Goal: Task Accomplishment & Management: Complete application form

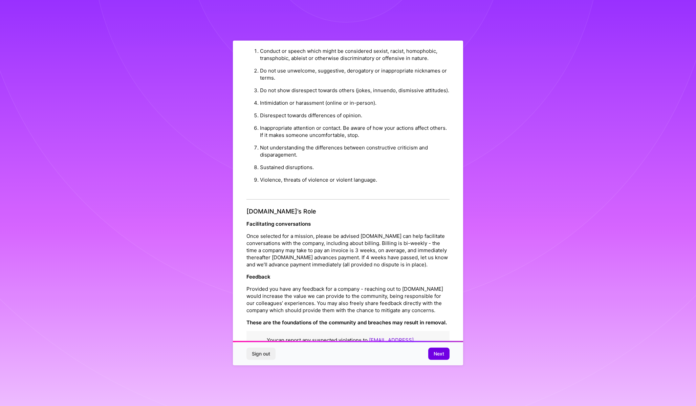
scroll to position [20, 0]
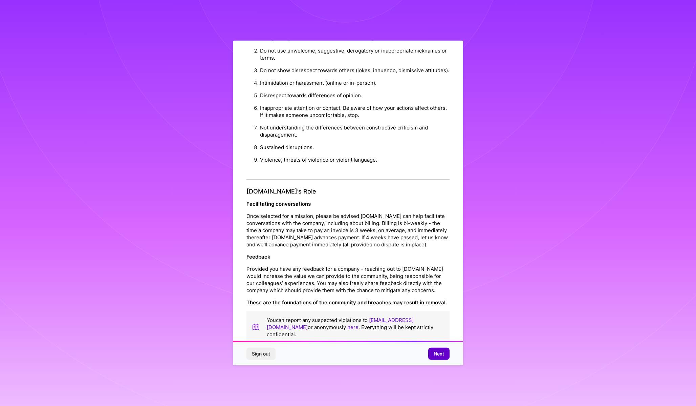
click at [431, 358] on button "Next" at bounding box center [438, 353] width 21 height 12
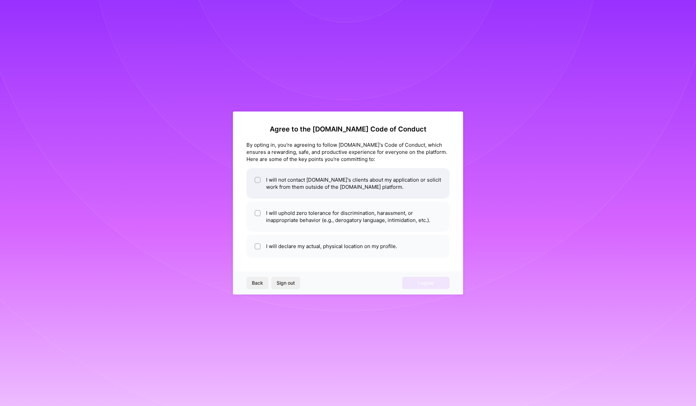
click at [262, 182] on li "I will not contact A.Team's clients about my application or solicit work from t…" at bounding box center [347, 183] width 203 height 30
checkbox input "true"
click at [260, 214] on div at bounding box center [258, 213] width 6 height 6
checkbox input "true"
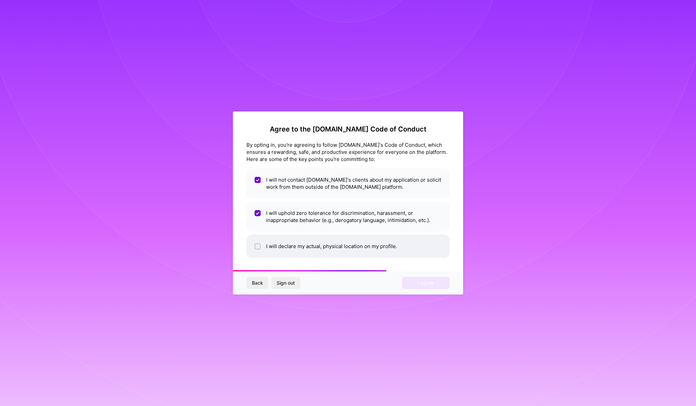
click at [260, 244] on div at bounding box center [258, 246] width 6 height 6
checkbox input "true"
click at [434, 284] on button "I agree" at bounding box center [425, 283] width 47 height 12
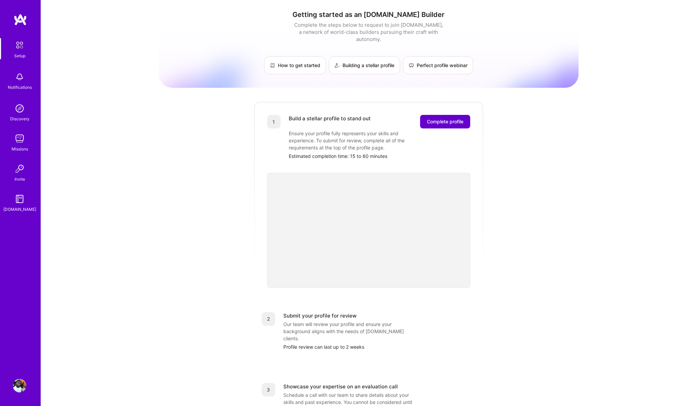
click at [447, 118] on span "Complete profile" at bounding box center [445, 121] width 37 height 7
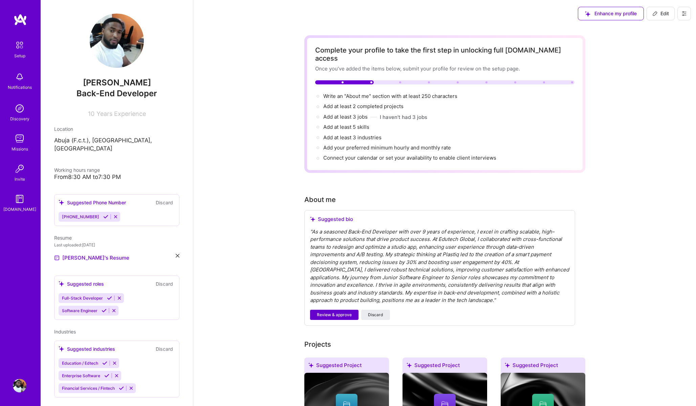
click at [333, 312] on span "Review & approve" at bounding box center [334, 315] width 35 height 6
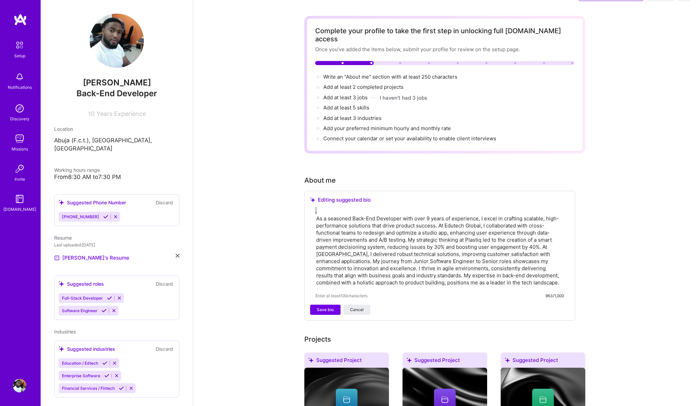
scroll to position [20, 0]
click at [334, 304] on button "Save bio" at bounding box center [325, 309] width 30 height 10
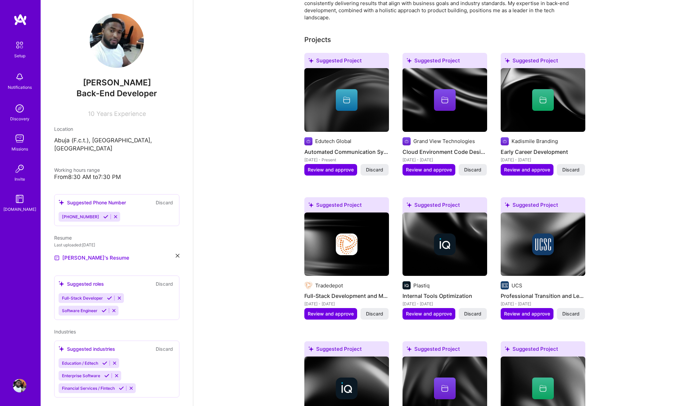
scroll to position [249, 0]
click at [334, 310] on span "Review and approve" at bounding box center [331, 313] width 46 height 7
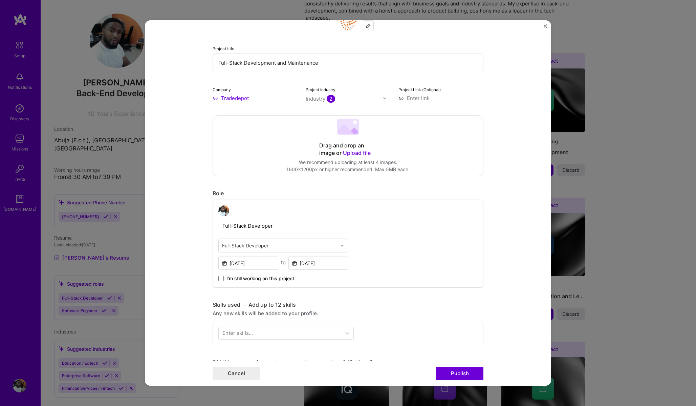
scroll to position [71, 0]
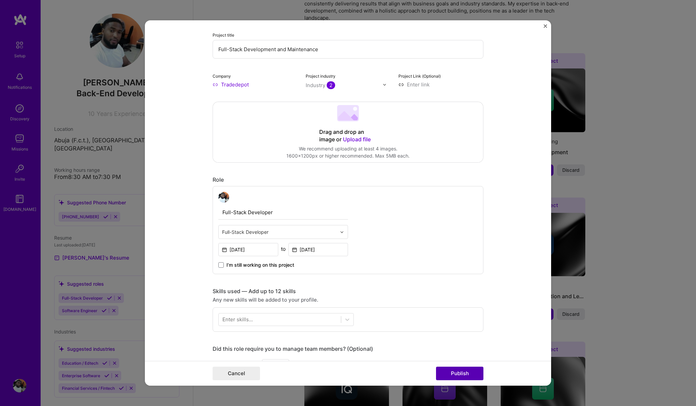
click at [455, 371] on button "Publish" at bounding box center [459, 373] width 47 height 14
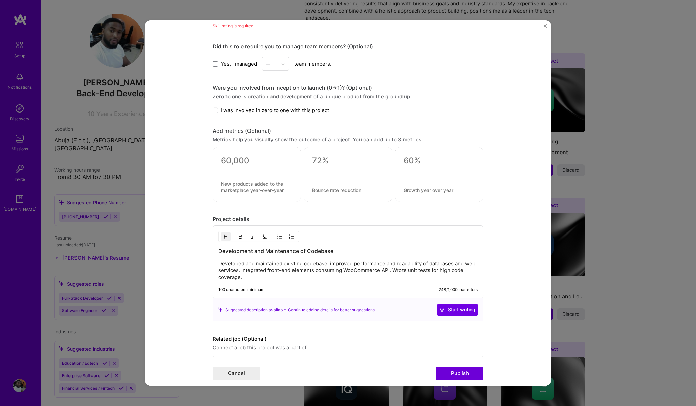
scroll to position [412, 0]
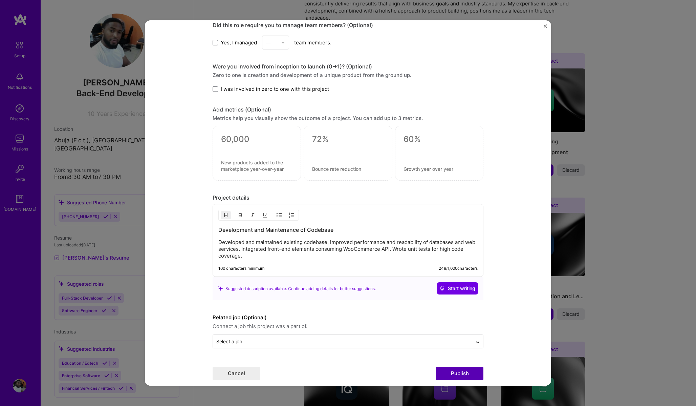
click at [463, 371] on button "Publish" at bounding box center [459, 373] width 47 height 14
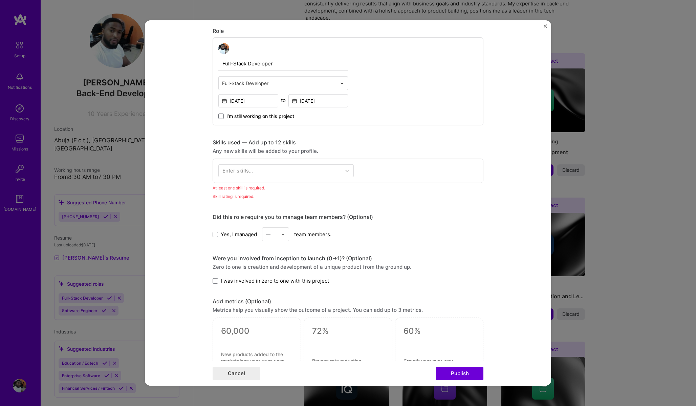
scroll to position [200, 0]
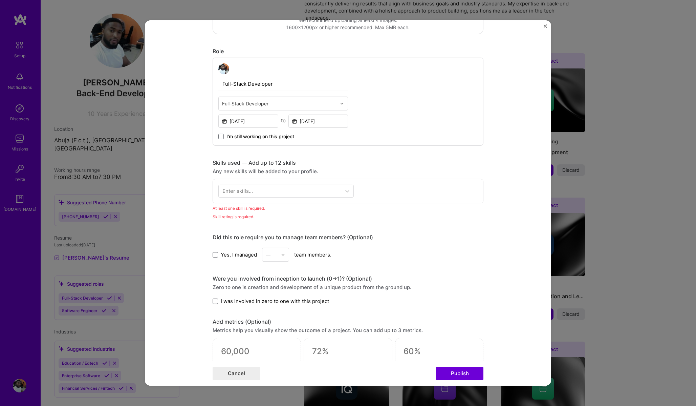
click at [238, 194] on div "Enter skills..." at bounding box center [237, 190] width 30 height 7
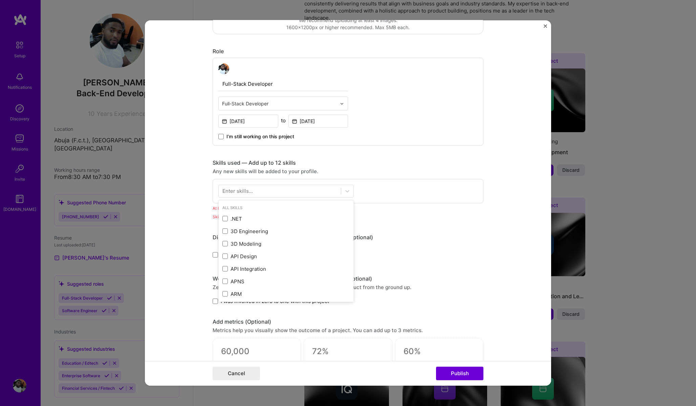
click at [238, 193] on div "Enter skills..." at bounding box center [237, 190] width 30 height 7
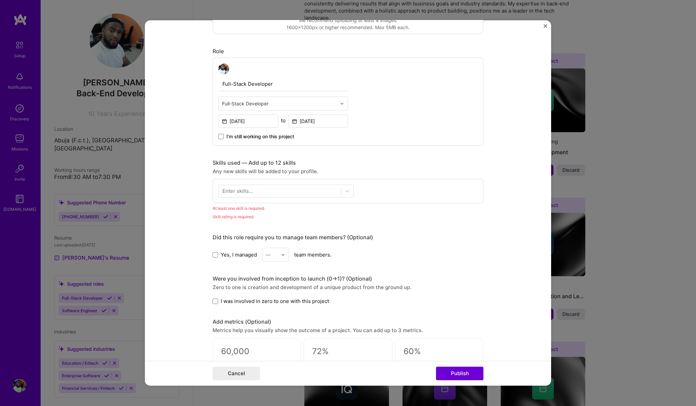
click at [237, 192] on div "Enter skills..." at bounding box center [237, 190] width 30 height 7
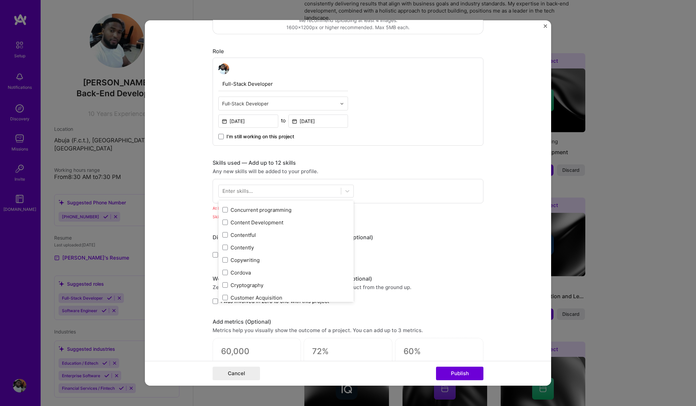
scroll to position [911, 0]
click at [232, 189] on div "Enter skills..." at bounding box center [237, 190] width 30 height 7
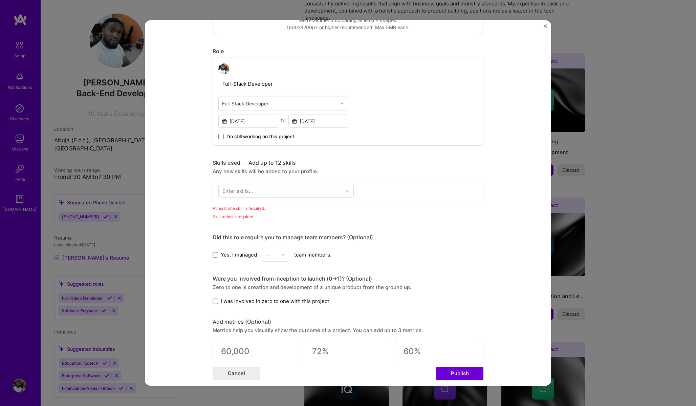
click at [232, 189] on div "Enter skills..." at bounding box center [237, 190] width 30 height 7
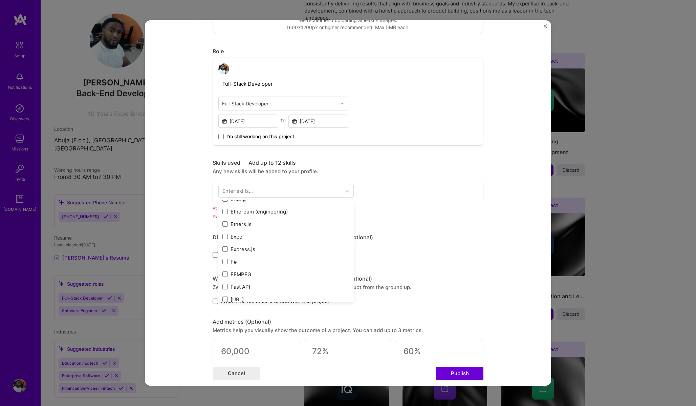
scroll to position [1549, 0]
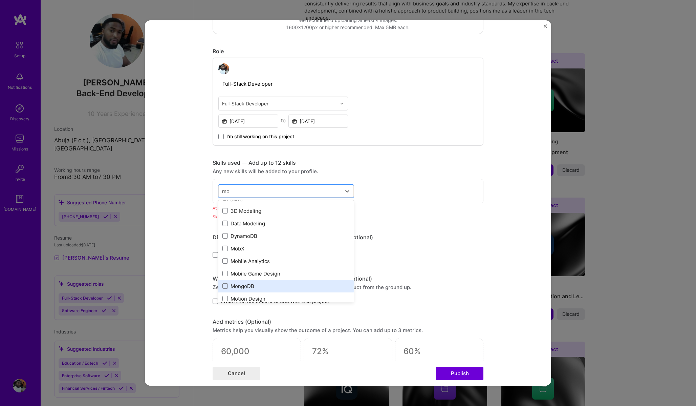
click at [242, 287] on div "MongoDB" at bounding box center [285, 285] width 127 height 7
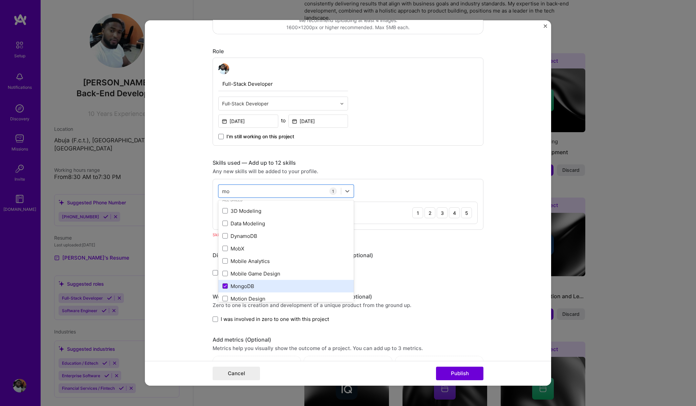
type input "m"
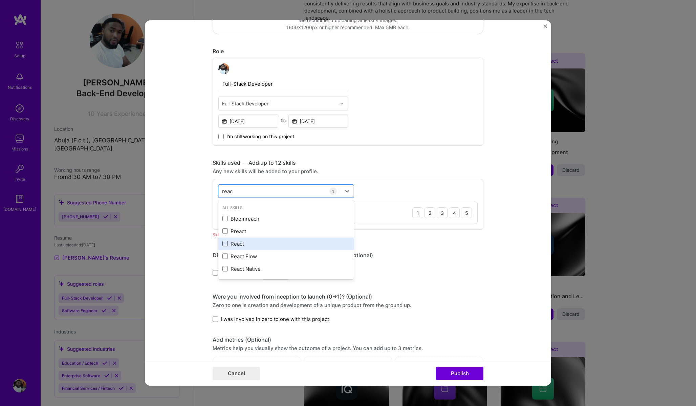
click at [226, 245] on span at bounding box center [224, 243] width 5 height 5
click at [0, 0] on input "checkbox" at bounding box center [0, 0] width 0 height 0
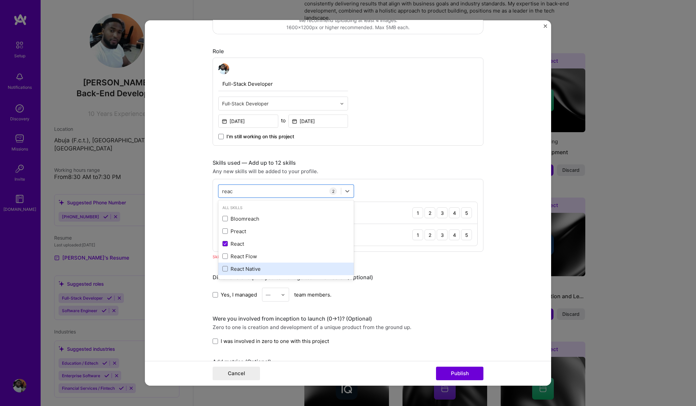
click at [227, 273] on div "React Native" at bounding box center [285, 268] width 135 height 13
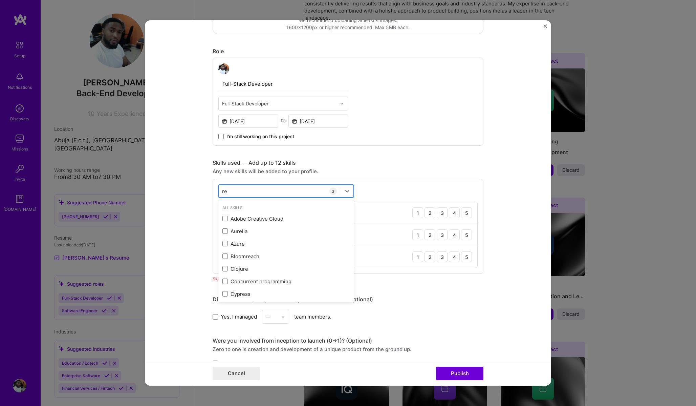
type input "r"
click at [346, 191] on icon at bounding box center [347, 191] width 4 height 2
click at [453, 213] on div "4" at bounding box center [454, 212] width 11 height 11
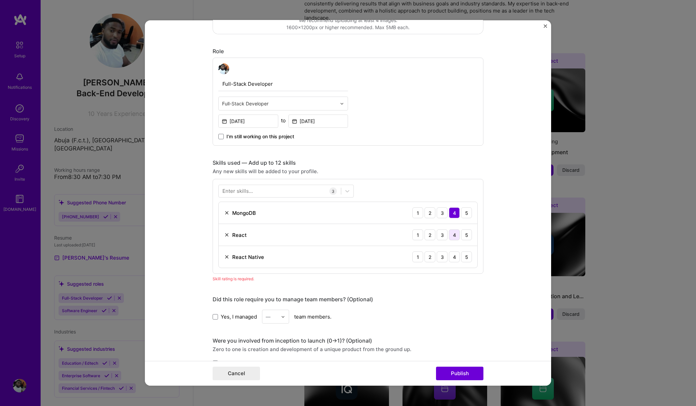
click at [455, 236] on div "4" at bounding box center [454, 234] width 11 height 11
click at [456, 258] on div "4" at bounding box center [454, 256] width 11 height 11
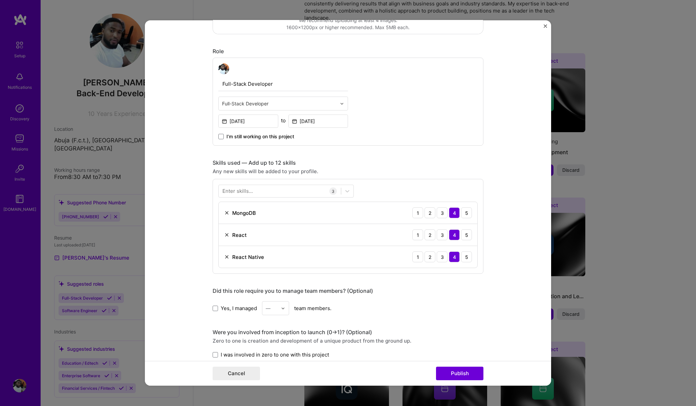
click at [246, 192] on div "Enter skills..." at bounding box center [237, 190] width 30 height 7
click at [245, 192] on div "Enter skills..." at bounding box center [237, 190] width 30 height 7
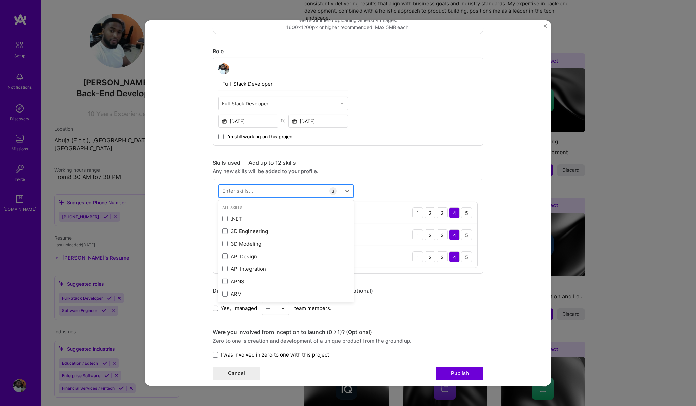
click at [252, 192] on div at bounding box center [280, 190] width 122 height 11
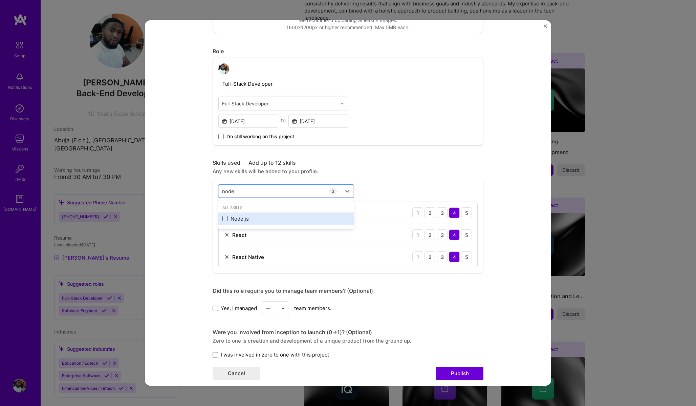
click at [227, 219] on span at bounding box center [224, 218] width 5 height 5
click at [0, 0] on input "checkbox" at bounding box center [0, 0] width 0 height 0
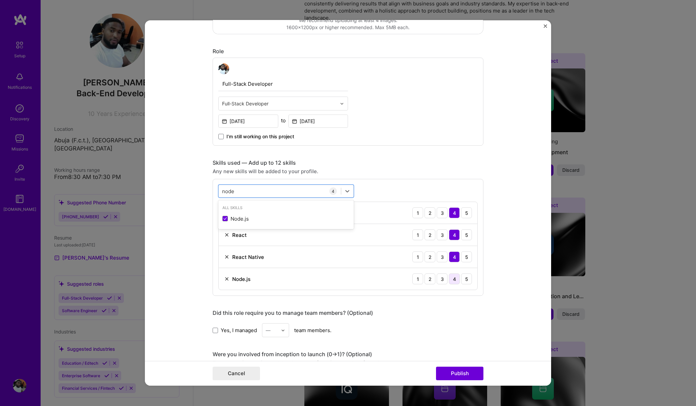
click at [457, 281] on div "4" at bounding box center [454, 278] width 11 height 11
drag, startPoint x: 250, startPoint y: 192, endPoint x: 216, endPoint y: 191, distance: 33.5
click at [216, 192] on div "option Node.js, selected. option Node.js focused, 0 of 2. 1 result available fo…" at bounding box center [348, 237] width 271 height 117
type input "n"
click at [224, 220] on span at bounding box center [224, 218] width 5 height 5
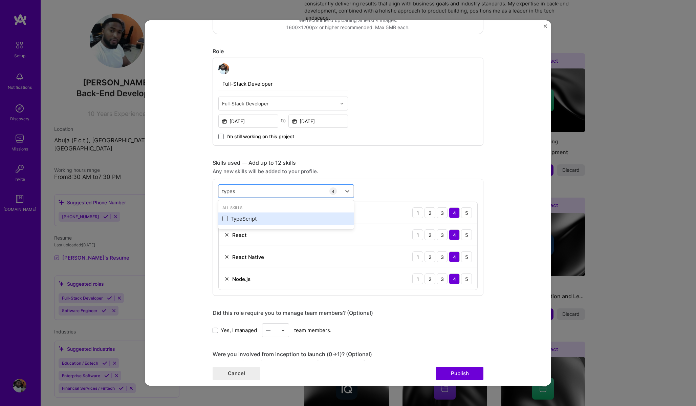
click at [0, 0] on input "checkbox" at bounding box center [0, 0] width 0 height 0
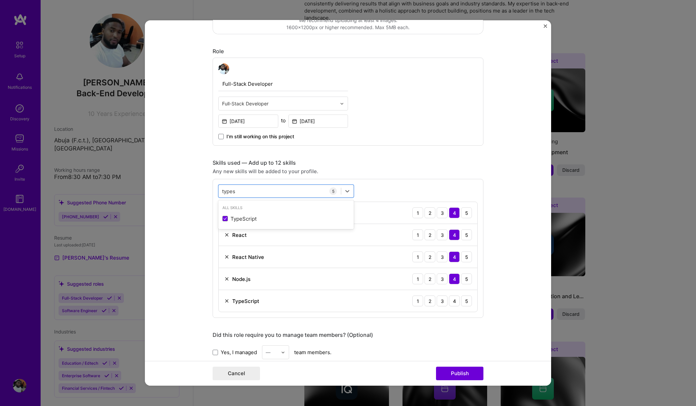
type input "types"
click at [365, 191] on div "option TypeScript, selected. option TypeScript selected, 0 of 2. 1 result avail…" at bounding box center [348, 248] width 271 height 139
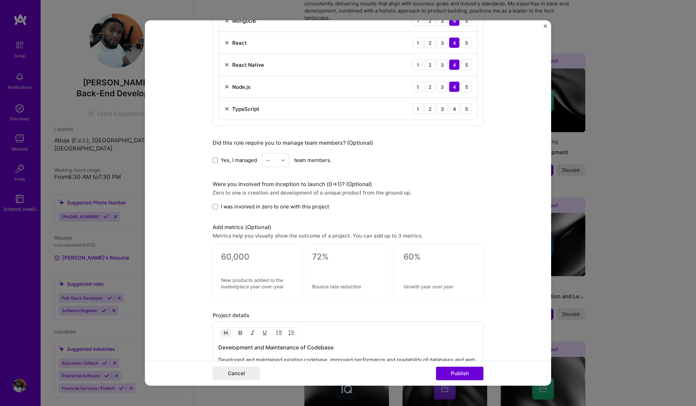
scroll to position [464, 0]
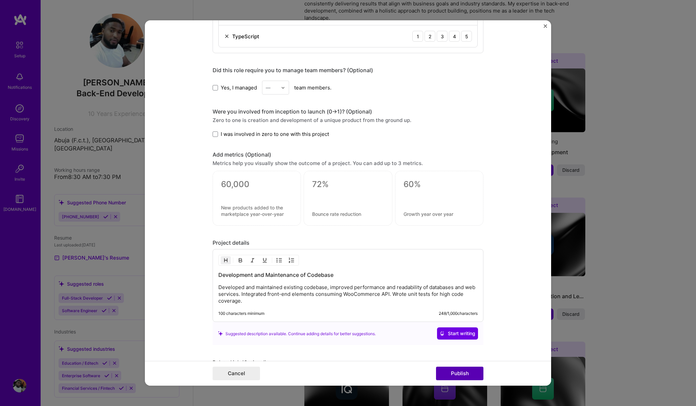
click at [465, 378] on button "Publish" at bounding box center [459, 373] width 47 height 14
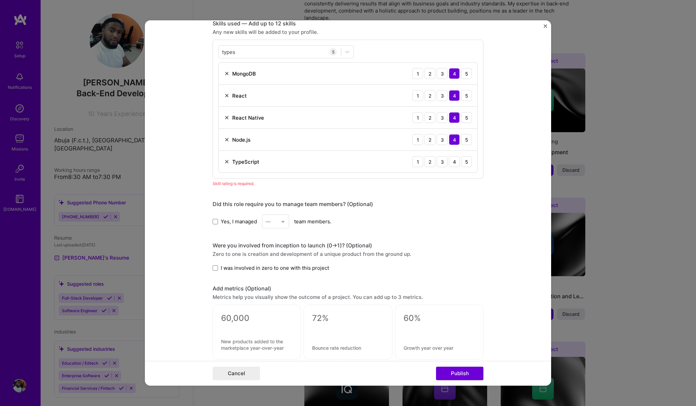
scroll to position [339, 0]
click at [458, 373] on button "Publish" at bounding box center [459, 373] width 47 height 14
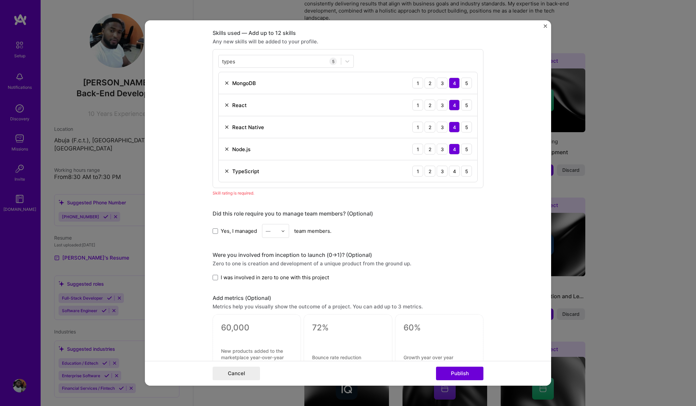
scroll to position [316, 0]
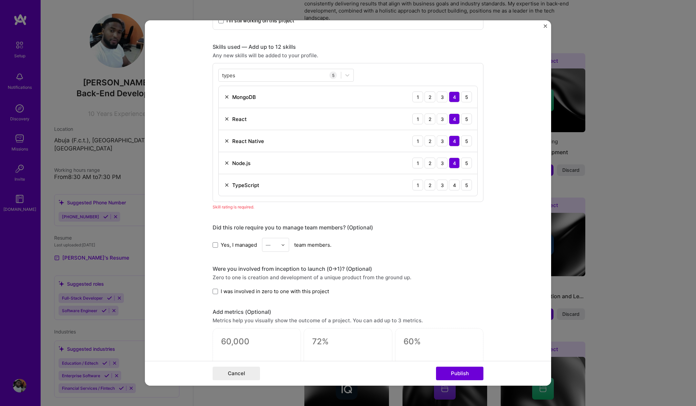
click at [448, 188] on div "1 2 3 4 5" at bounding box center [442, 184] width 60 height 11
click at [452, 187] on div "4" at bounding box center [454, 184] width 11 height 11
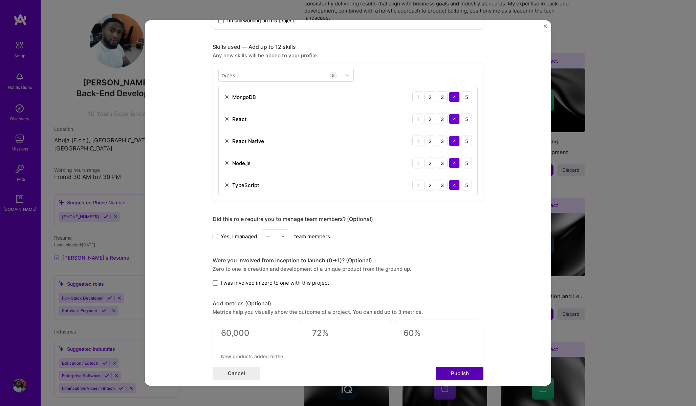
click at [458, 369] on button "Publish" at bounding box center [459, 373] width 47 height 14
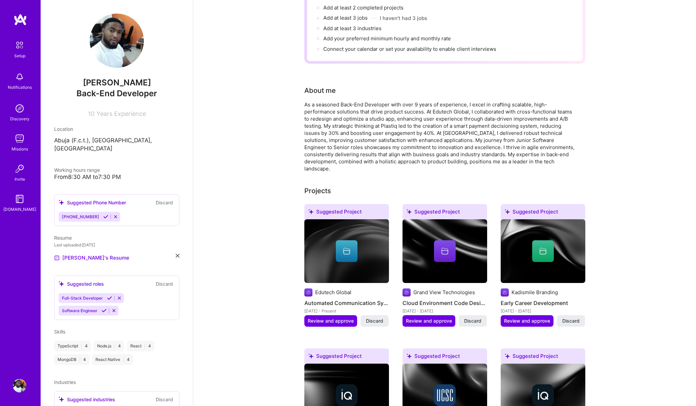
scroll to position [95, 0]
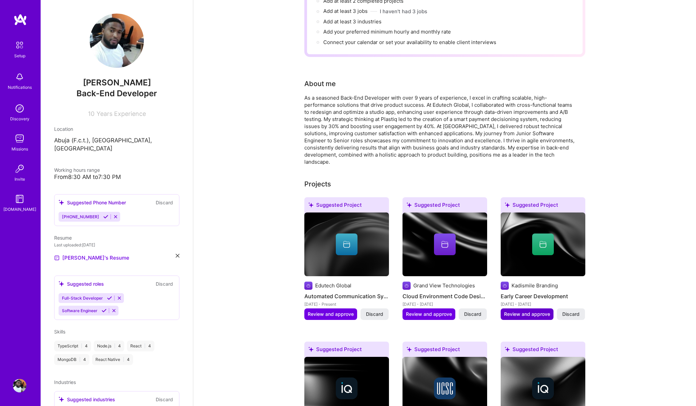
click at [532, 310] on span "Review and approve" at bounding box center [527, 313] width 46 height 7
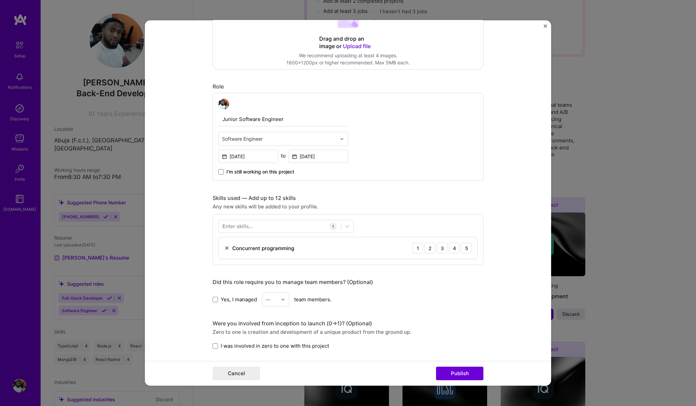
scroll to position [166, 0]
click at [228, 223] on div "Enter skills..." at bounding box center [237, 224] width 30 height 7
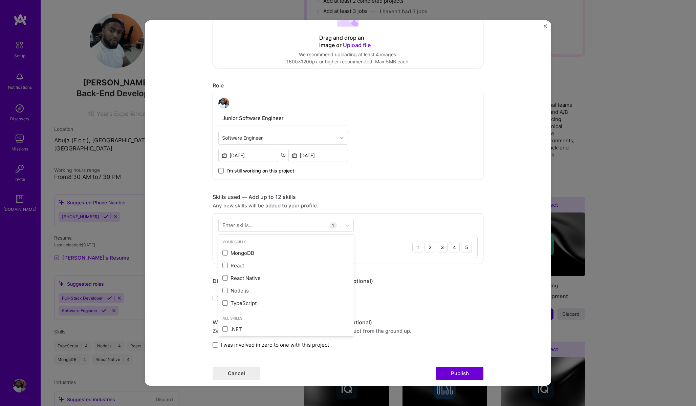
click at [231, 224] on div "Enter skills..." at bounding box center [237, 224] width 30 height 7
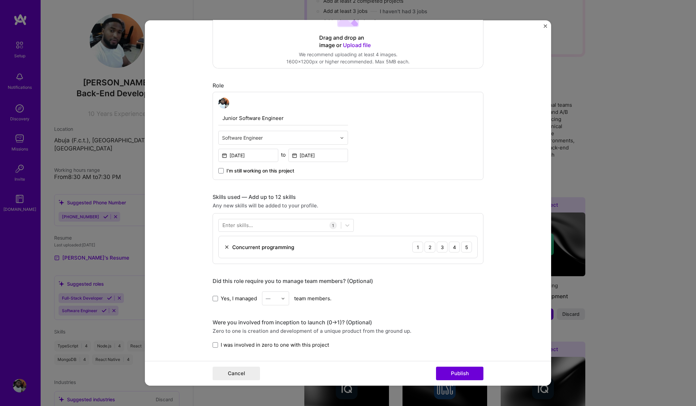
click at [245, 224] on div "Enter skills..." at bounding box center [237, 224] width 30 height 7
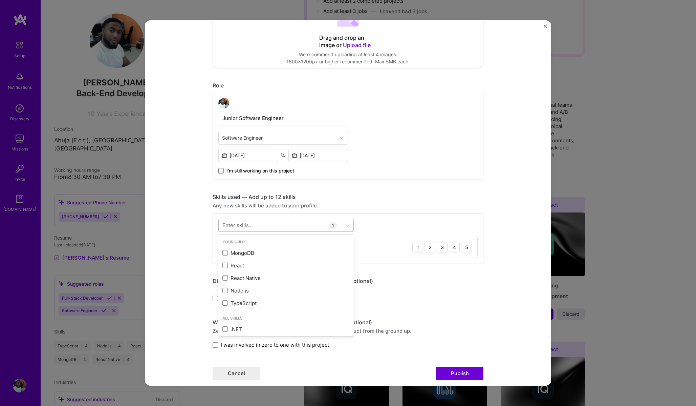
click at [260, 225] on div at bounding box center [280, 224] width 122 height 11
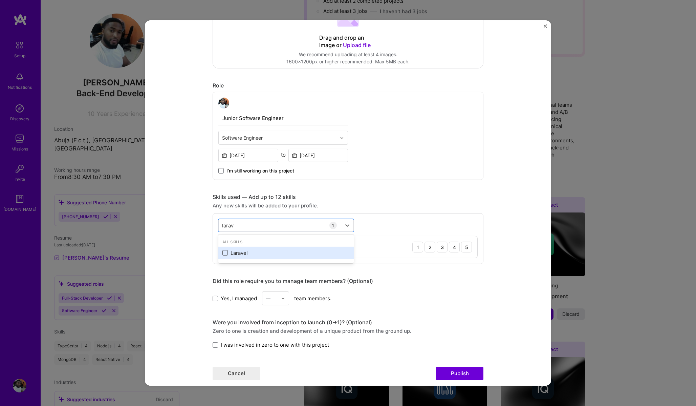
click at [227, 253] on span at bounding box center [224, 252] width 5 height 5
click at [0, 0] on input "checkbox" at bounding box center [0, 0] width 0 height 0
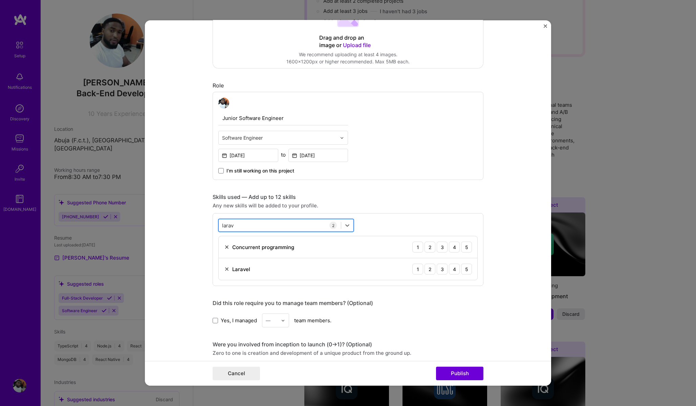
click at [242, 226] on div "larav larav" at bounding box center [280, 224] width 122 height 11
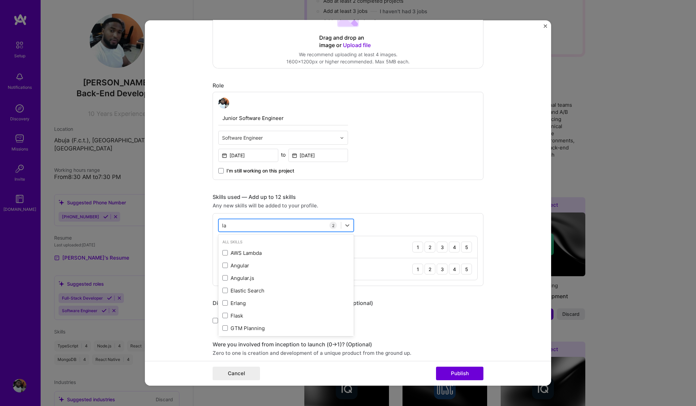
type input "l"
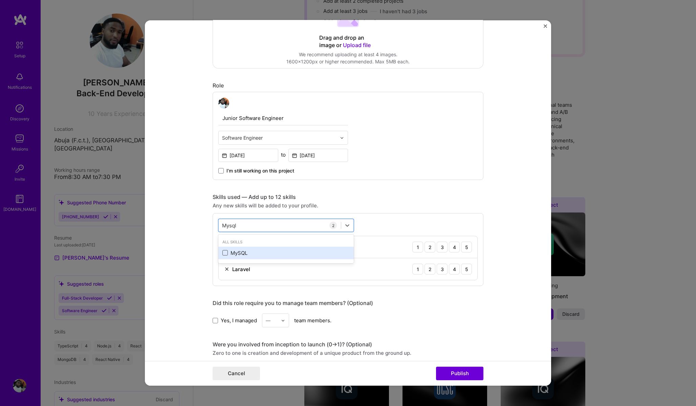
click at [226, 254] on span at bounding box center [224, 252] width 5 height 5
click at [0, 0] on input "checkbox" at bounding box center [0, 0] width 0 height 0
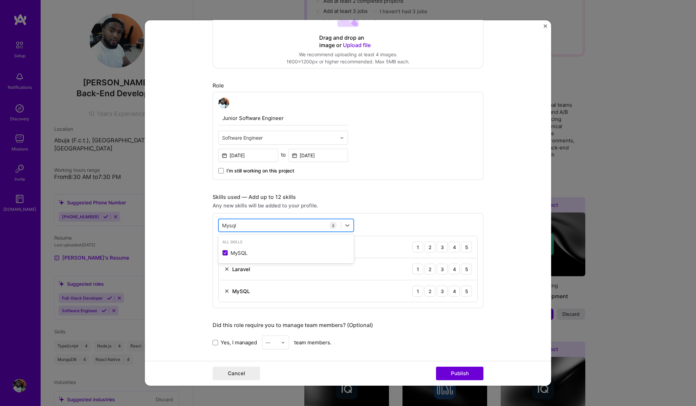
click at [246, 227] on div "Mysql Mysql" at bounding box center [280, 224] width 122 height 11
type input "M"
click at [233, 227] on div "Enter skills..." at bounding box center [237, 224] width 30 height 7
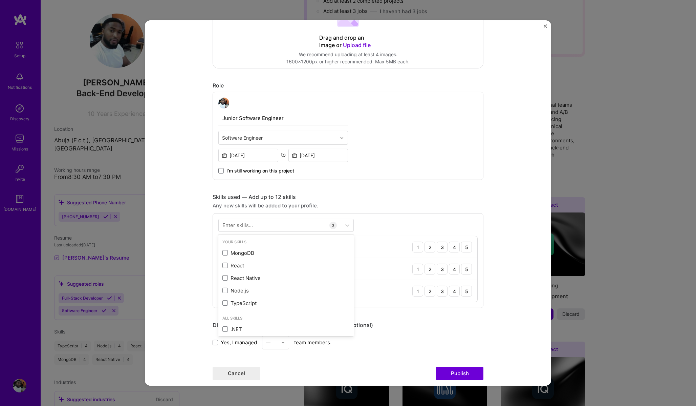
click at [233, 227] on div "Enter skills..." at bounding box center [237, 224] width 30 height 7
click at [253, 226] on div at bounding box center [280, 224] width 122 height 11
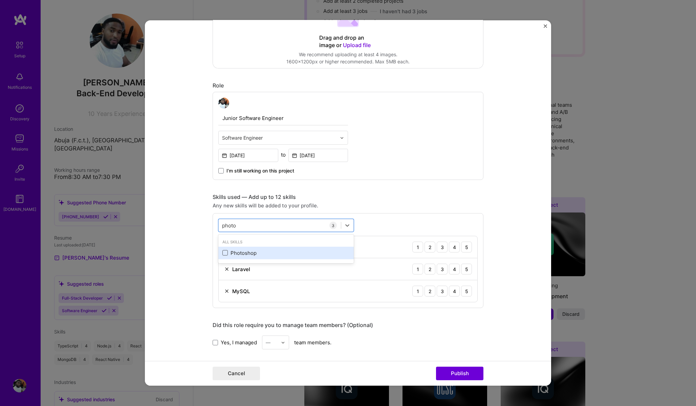
click at [227, 252] on span at bounding box center [224, 252] width 5 height 5
click at [0, 0] on input "checkbox" at bounding box center [0, 0] width 0 height 0
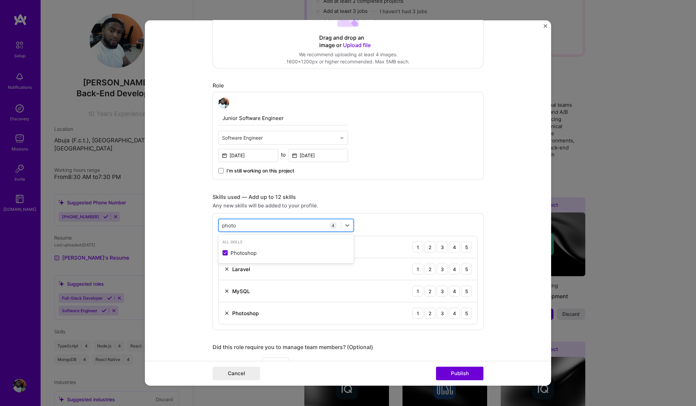
click at [248, 223] on div "photo photo" at bounding box center [280, 224] width 122 height 11
type input "p"
click at [237, 228] on div "Enter skills..." at bounding box center [237, 224] width 30 height 7
click at [237, 227] on div "Enter skills..." at bounding box center [237, 224] width 30 height 7
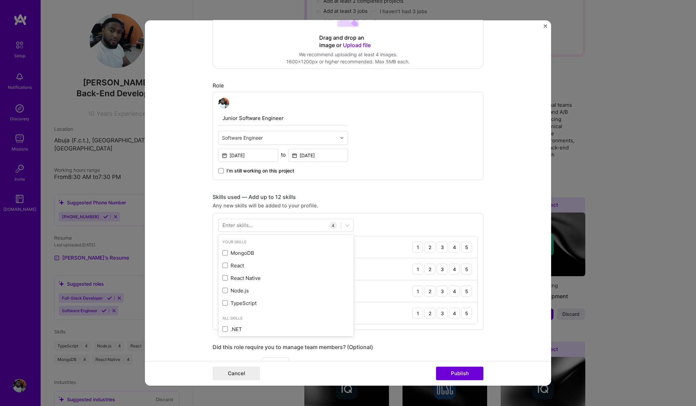
click at [243, 228] on div "Enter skills..." at bounding box center [237, 224] width 30 height 7
click at [253, 226] on div at bounding box center [280, 224] width 122 height 11
click at [227, 254] on span at bounding box center [224, 252] width 5 height 5
click at [0, 0] on input "checkbox" at bounding box center [0, 0] width 0 height 0
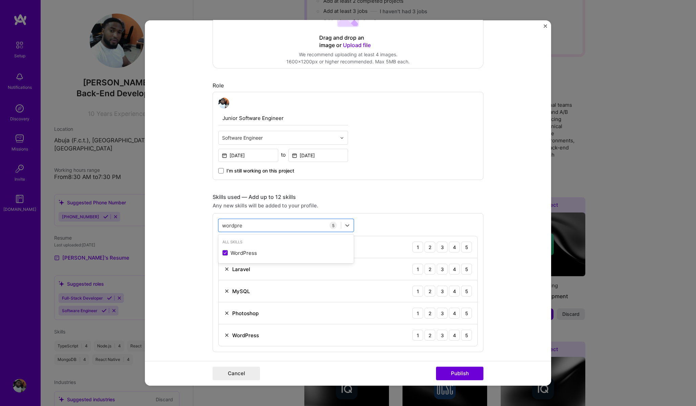
type input "wordpre"
click at [389, 223] on div "option WordPress, selected. option WordPress selected, 0 of 2. 1 result availab…" at bounding box center [348, 282] width 271 height 139
click at [440, 248] on div "3" at bounding box center [442, 246] width 11 height 11
click at [439, 270] on div "3" at bounding box center [442, 268] width 11 height 11
click at [445, 292] on div "3" at bounding box center [442, 290] width 11 height 11
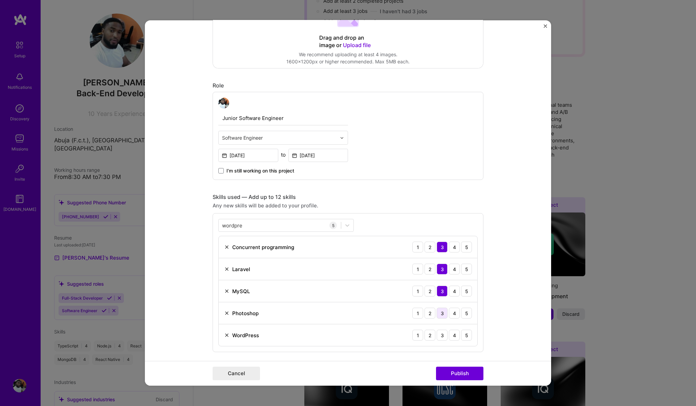
click at [445, 311] on div "3" at bounding box center [442, 312] width 11 height 11
click at [444, 335] on div "3" at bounding box center [442, 334] width 11 height 11
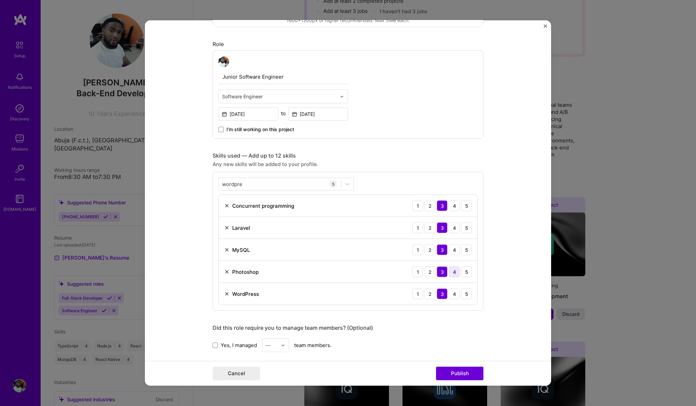
scroll to position [239, 0]
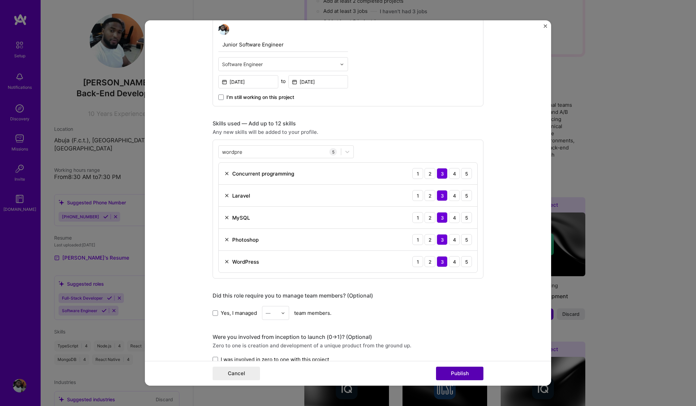
click at [456, 370] on button "Publish" at bounding box center [459, 373] width 47 height 14
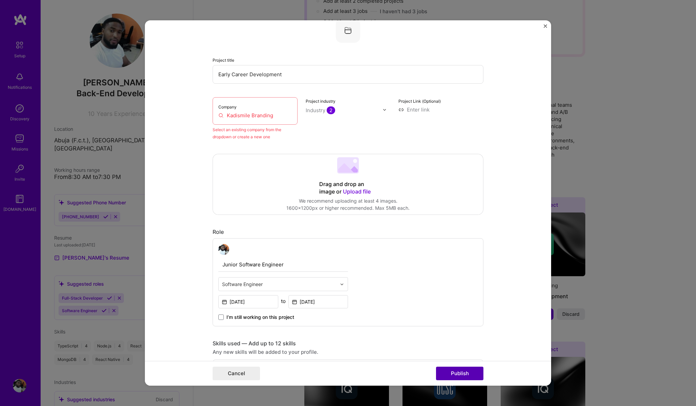
scroll to position [44, 0]
click at [260, 113] on div "Company Kadismile Branding" at bounding box center [255, 112] width 85 height 27
click at [228, 104] on div "Company Kadismile Branding" at bounding box center [255, 112] width 85 height 27
click at [228, 109] on label "Company" at bounding box center [227, 108] width 18 height 5
click at [222, 118] on input "Kadismile Branding" at bounding box center [254, 117] width 73 height 7
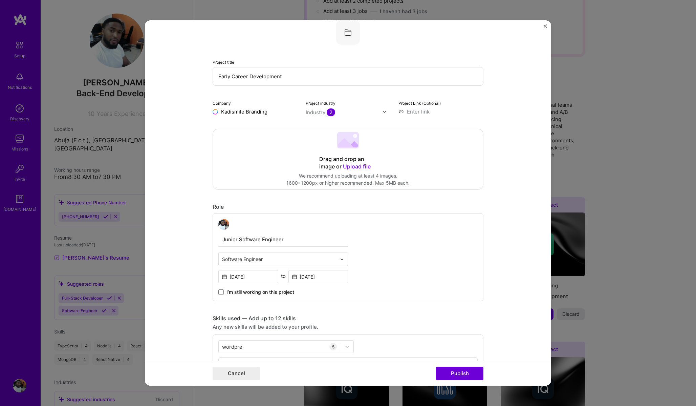
click at [256, 127] on div "Editing suggested project This project is suggested based on your LinkedIn, res…" at bounding box center [348, 398] width 271 height 817
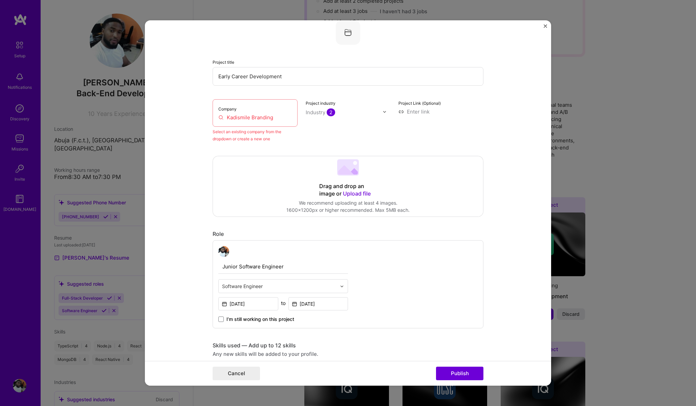
click at [256, 123] on div "Company Kadismile Branding" at bounding box center [255, 112] width 85 height 27
click at [268, 121] on input "Kadismile Branding" at bounding box center [254, 117] width 73 height 7
click at [276, 121] on input "Kadismile Branding" at bounding box center [254, 117] width 73 height 7
click at [280, 138] on div "Select an existing company from the dropdown or create a new one" at bounding box center [255, 135] width 85 height 14
click at [231, 114] on input "Kadismile Branding" at bounding box center [254, 117] width 73 height 7
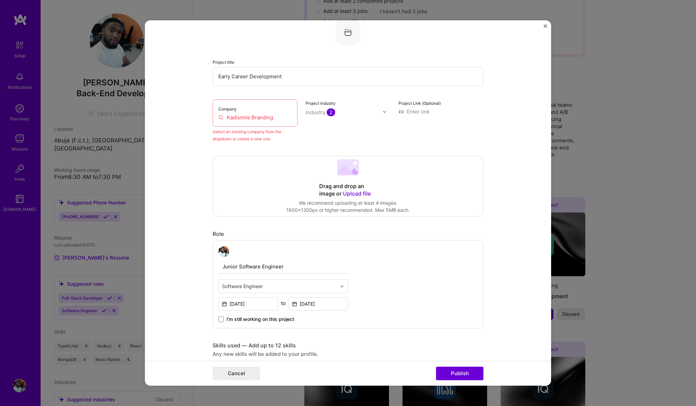
click at [278, 119] on input "Kadismile Branding" at bounding box center [254, 117] width 73 height 7
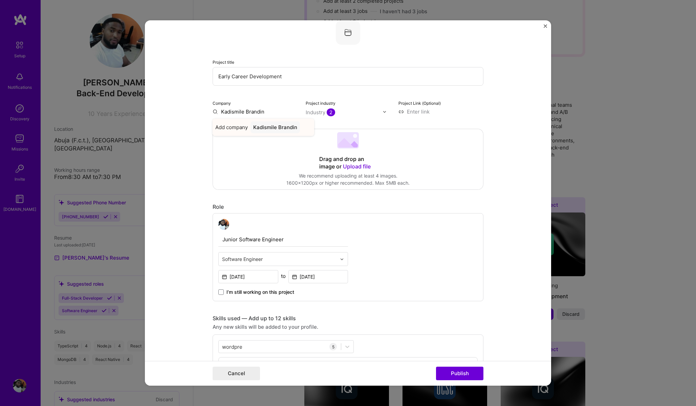
type input "Kadismile Branding"
click at [273, 128] on div "Kadismile Branding" at bounding box center [277, 127] width 52 height 12
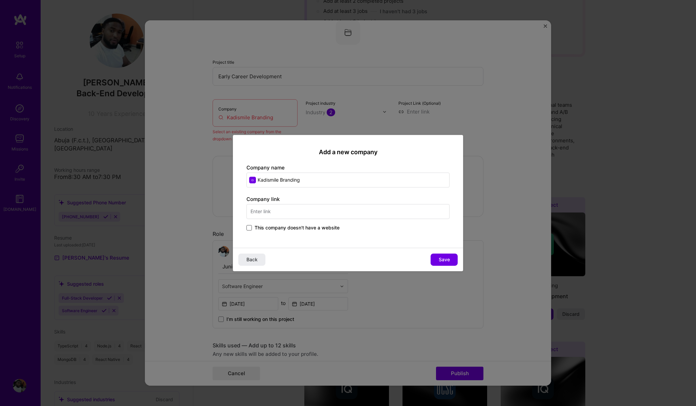
click at [250, 226] on span at bounding box center [248, 227] width 5 height 5
click at [0, 0] on input "This company doesn't have a website" at bounding box center [0, 0] width 0 height 0
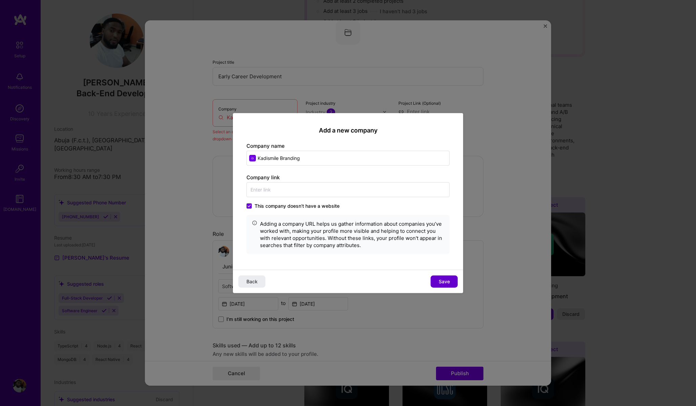
click at [438, 279] on button "Save" at bounding box center [444, 281] width 27 height 12
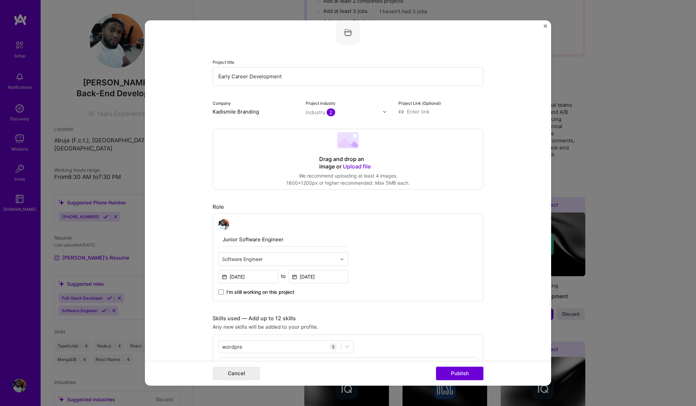
click at [322, 113] on div "Industry 2" at bounding box center [320, 112] width 29 height 7
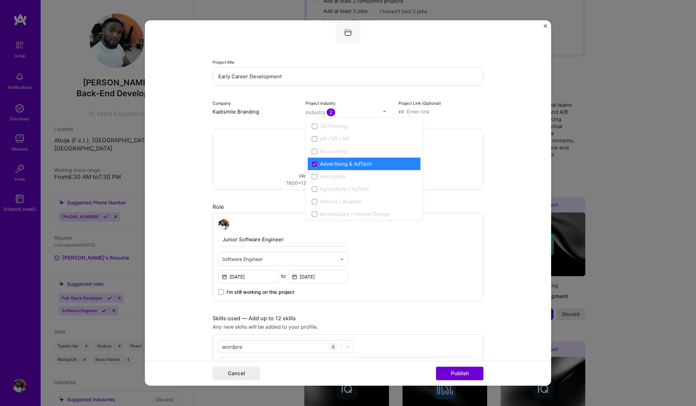
click at [343, 165] on div "Advertising & AdTech" at bounding box center [346, 163] width 52 height 7
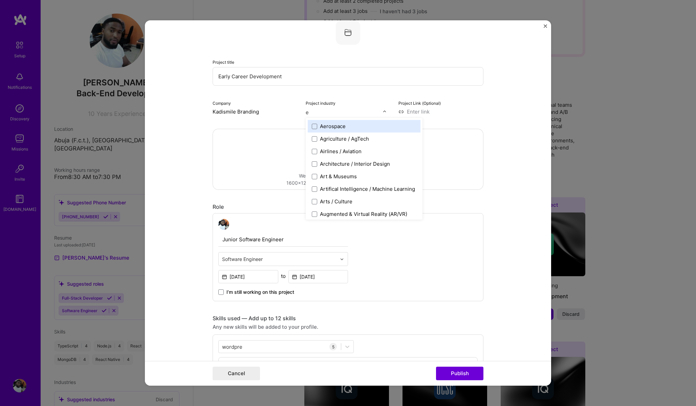
scroll to position [0, 0]
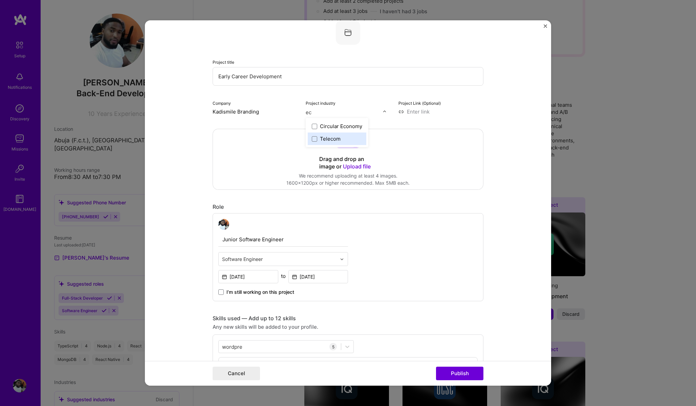
type input "e"
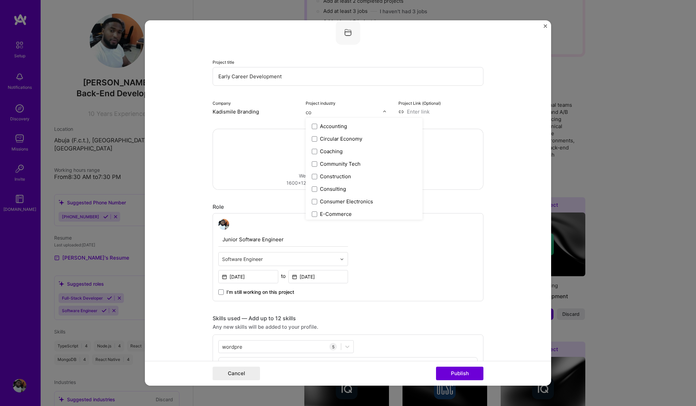
type input "com"
click at [315, 139] on span at bounding box center [314, 138] width 5 height 5
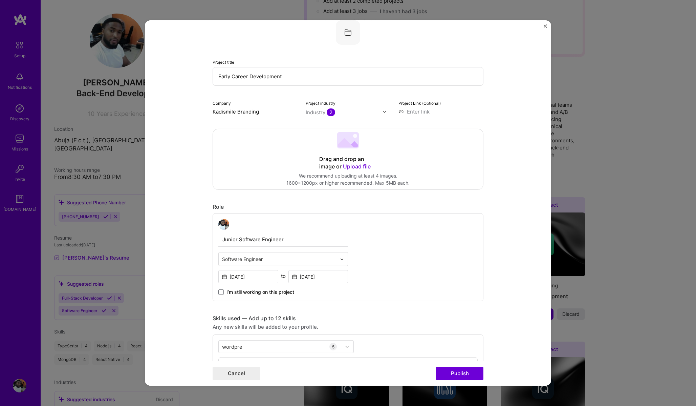
click at [364, 90] on div "Project title Early Career Development Company Kadismile Branding Project indus…" at bounding box center [348, 67] width 271 height 95
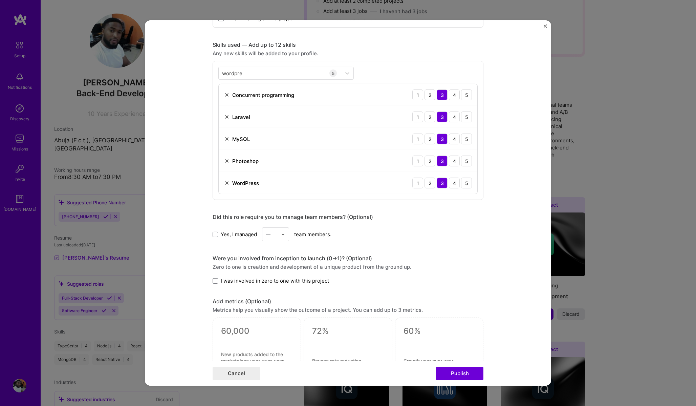
scroll to position [323, 0]
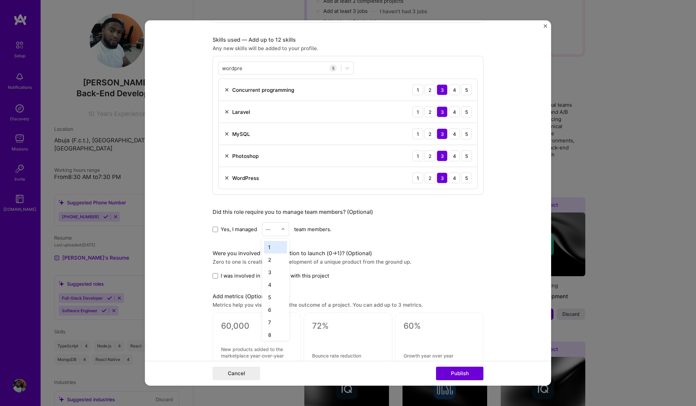
click at [281, 229] on img at bounding box center [283, 229] width 4 height 4
click at [218, 275] on span at bounding box center [215, 275] width 5 height 5
click at [0, 0] on input "I was involved in zero to one with this project" at bounding box center [0, 0] width 0 height 0
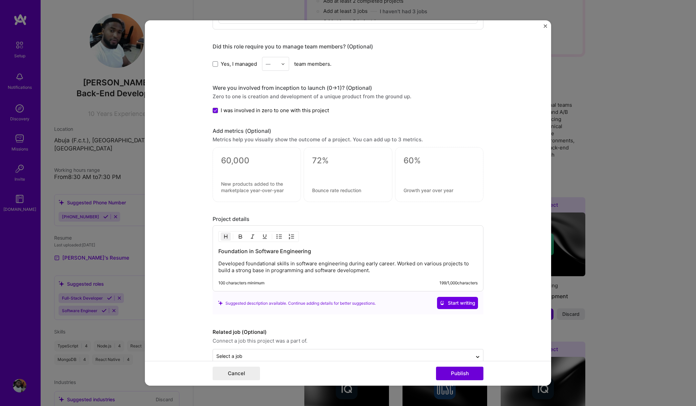
scroll to position [503, 0]
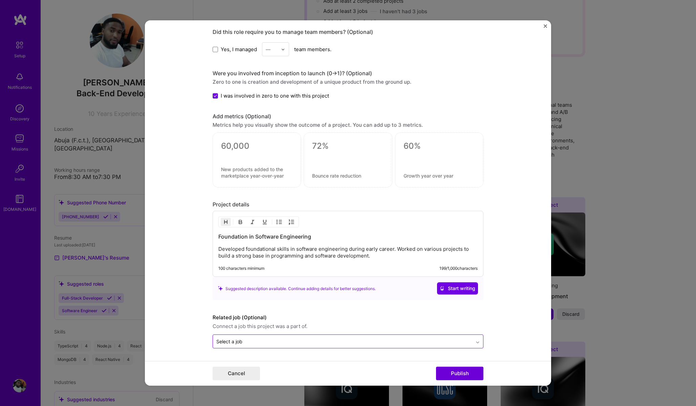
click at [477, 342] on icon at bounding box center [477, 342] width 5 height 7
click at [464, 373] on button "Publish" at bounding box center [459, 373] width 47 height 14
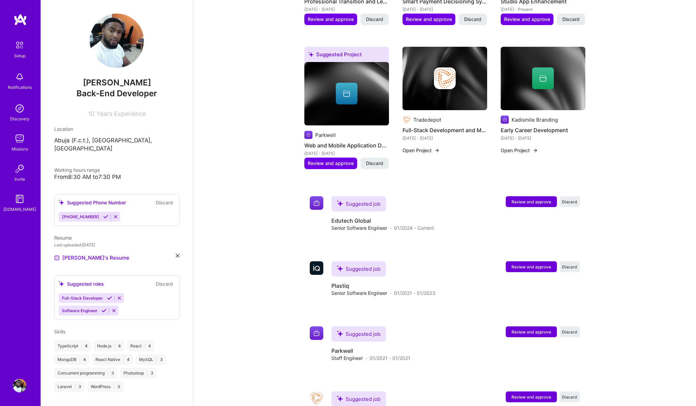
scroll to position [524, 0]
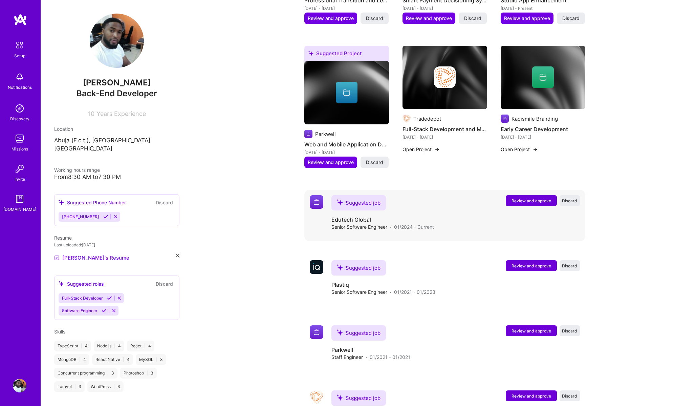
click at [541, 198] on span "Review and approve" at bounding box center [532, 201] width 40 height 6
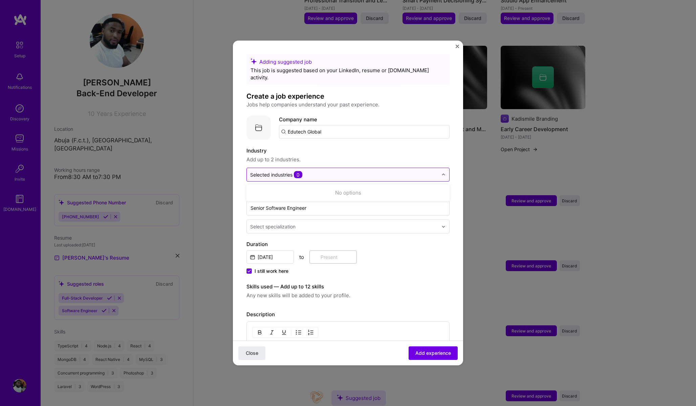
click at [320, 171] on input "text" at bounding box center [344, 174] width 188 height 7
type input "e"
type input "t"
click at [299, 171] on span "0" at bounding box center [298, 174] width 8 height 7
click at [296, 200] on input "Senior Software Engineer" at bounding box center [347, 207] width 203 height 15
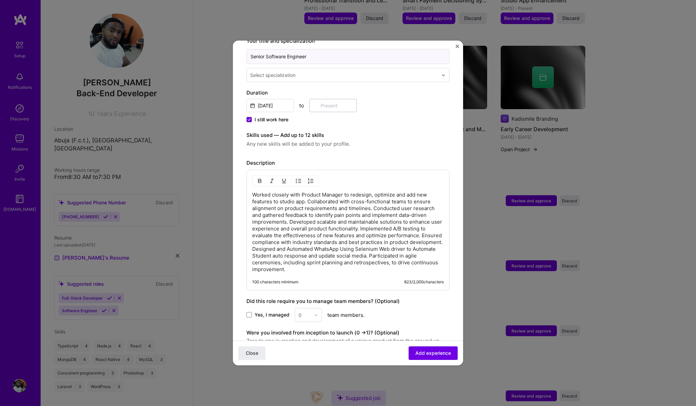
scroll to position [152, 0]
click at [250, 312] on span at bounding box center [248, 314] width 5 height 5
click at [0, 0] on input "Yes, I managed" at bounding box center [0, 0] width 0 height 0
click at [317, 312] on img at bounding box center [316, 314] width 4 height 4
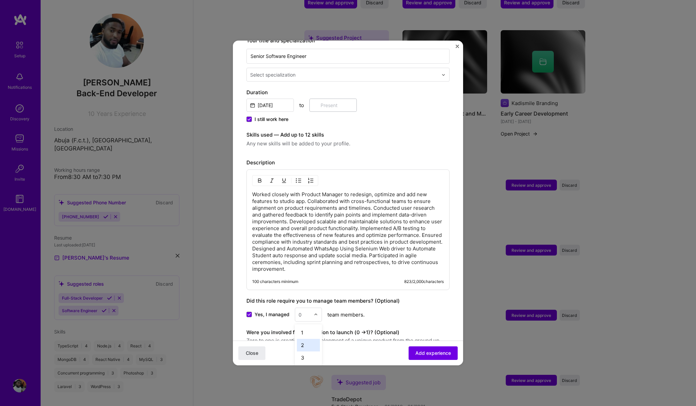
click at [304, 340] on div "2" at bounding box center [308, 345] width 23 height 13
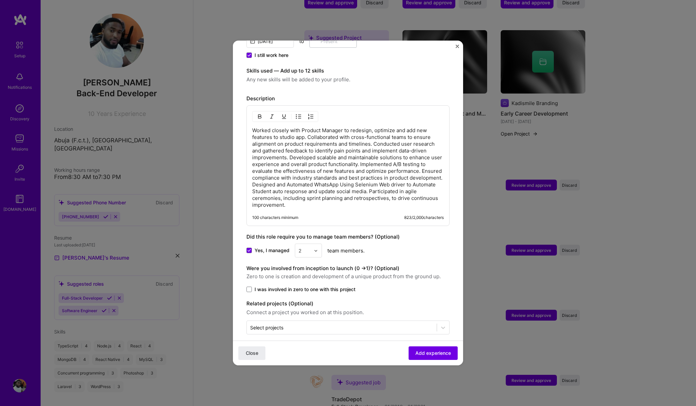
scroll to position [216, 0]
click at [248, 286] on span at bounding box center [248, 288] width 5 height 5
click at [0, 0] on input "I was involved in zero to one with this project" at bounding box center [0, 0] width 0 height 0
click at [288, 324] on input "text" at bounding box center [341, 327] width 183 height 7
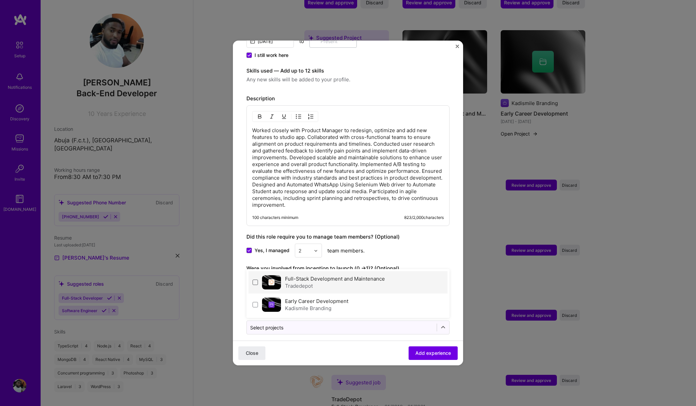
click at [257, 279] on span at bounding box center [255, 281] width 5 height 5
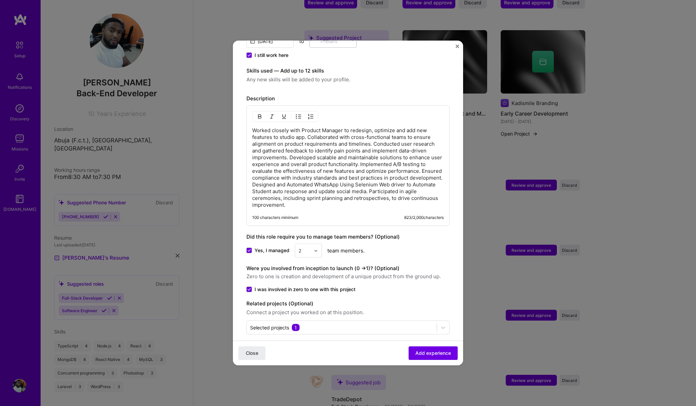
click at [336, 340] on form "Adding suggested job This job is suggested based on your LinkedIn, resume or A.…" at bounding box center [348, 105] width 230 height 534
click at [423, 357] on button "Add experience" at bounding box center [433, 353] width 49 height 14
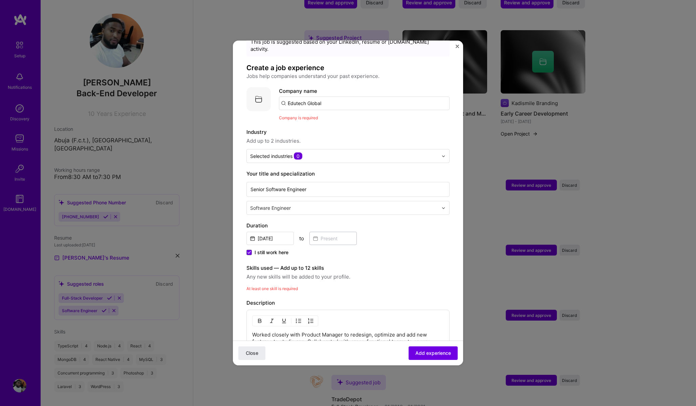
scroll to position [0, 0]
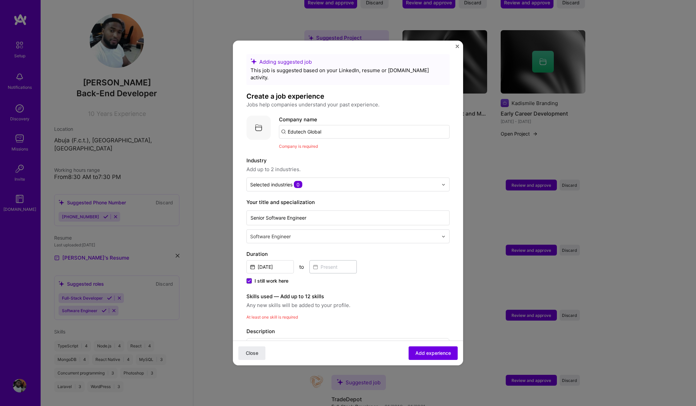
click at [332, 127] on input "Edutech Global" at bounding box center [364, 132] width 171 height 14
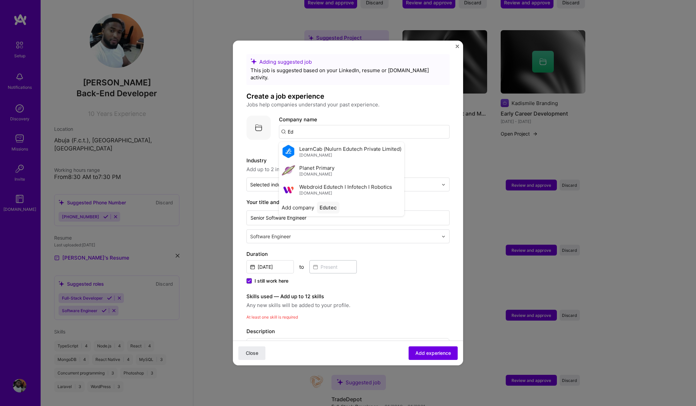
type input "E"
type input "v"
type input "Edutech Global"
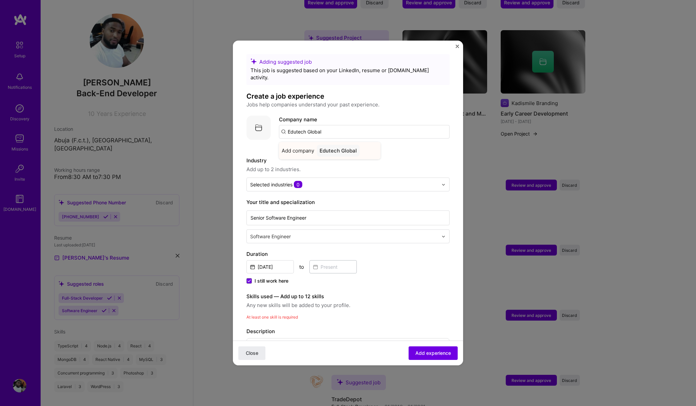
click at [335, 145] on div "Edutech Global" at bounding box center [338, 151] width 43 height 12
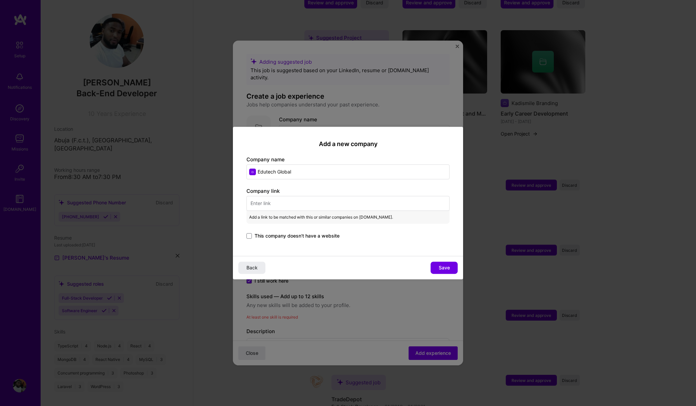
click at [264, 206] on input "text" at bounding box center [347, 203] width 203 height 15
paste input "https://edutech.global/"
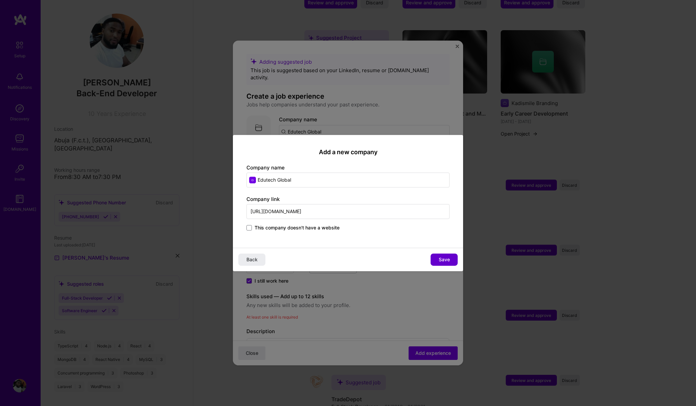
type input "https://edutech.global/"
click at [446, 260] on span "Save" at bounding box center [444, 259] width 11 height 7
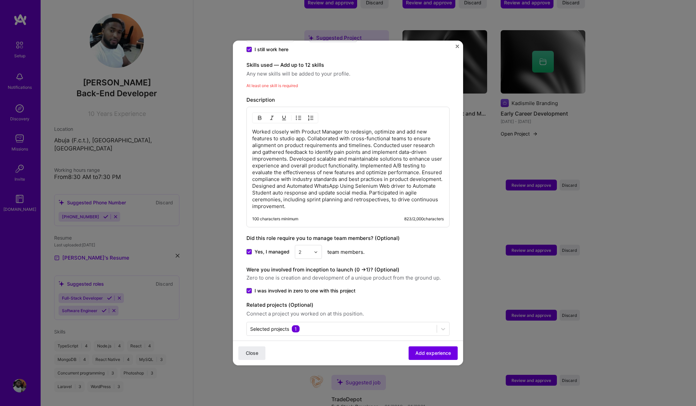
scroll to position [233, 0]
click at [432, 356] on span "Add experience" at bounding box center [433, 352] width 36 height 7
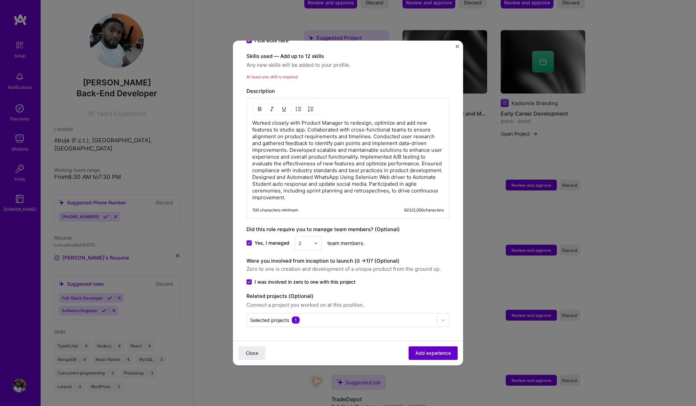
scroll to position [223, 0]
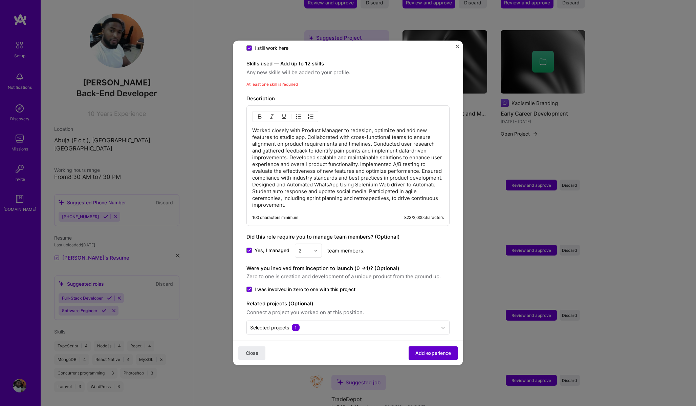
click at [427, 351] on span "Add experience" at bounding box center [433, 352] width 36 height 7
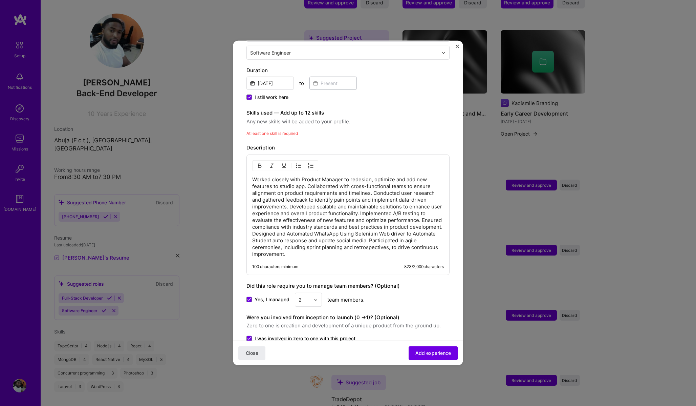
scroll to position [135, 0]
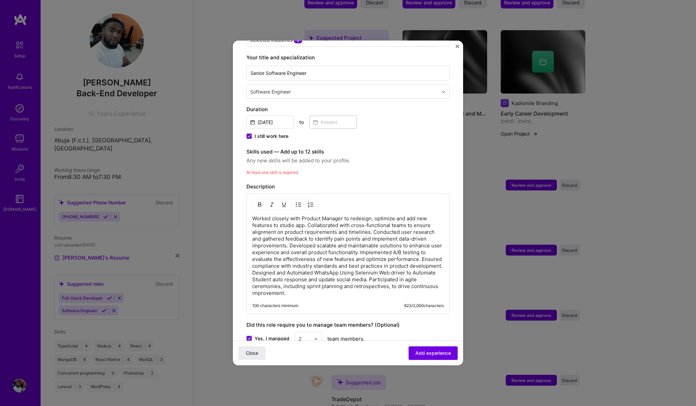
click at [284, 156] on span "Any new skills will be added to your profile." at bounding box center [347, 160] width 203 height 8
click at [281, 169] on div "Adding suggested job This job is suggested based on your LinkedIn, resume or A.…" at bounding box center [347, 170] width 203 height 503
click at [279, 169] on div "At least one skill is required" at bounding box center [347, 172] width 203 height 7
click at [281, 170] on span "At least one skill is required" at bounding box center [271, 172] width 51 height 5
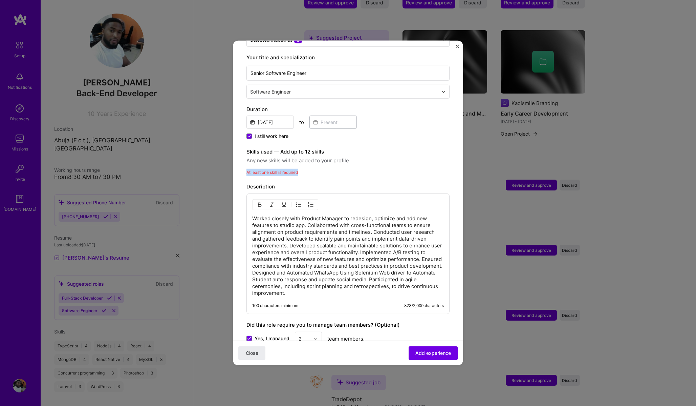
click at [281, 170] on span "At least one skill is required" at bounding box center [271, 172] width 51 height 5
click at [282, 156] on span "Any new skills will be added to your profile." at bounding box center [347, 160] width 203 height 8
click at [289, 148] on label "Skills used — Add up to 12 skills" at bounding box center [347, 152] width 203 height 8
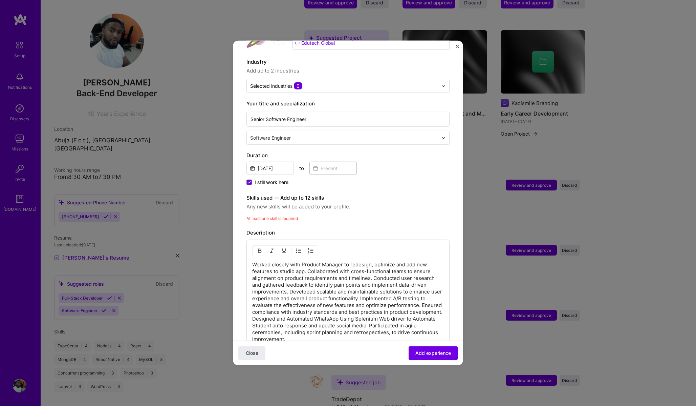
scroll to position [93, 0]
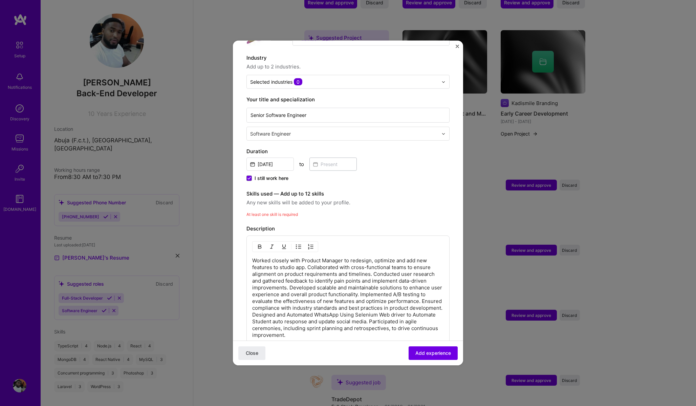
click at [262, 190] on label "Skills used — Add up to 12 skills" at bounding box center [347, 194] width 203 height 8
click at [264, 202] on div "Skills used — Add up to 12 skills Any new skills will be added to your profile.…" at bounding box center [347, 204] width 203 height 28
click at [264, 198] on span "Any new skills will be added to your profile." at bounding box center [347, 202] width 203 height 8
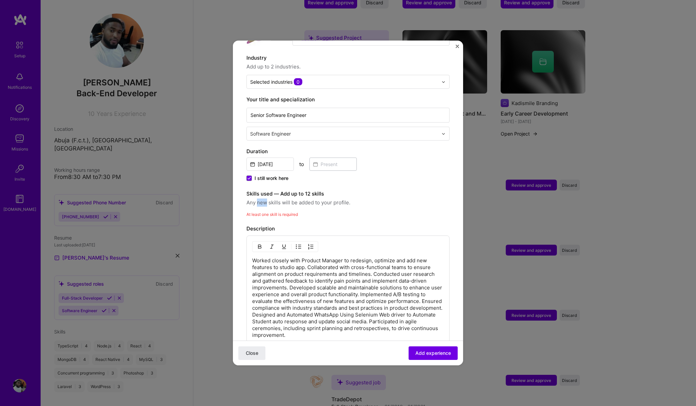
click at [264, 198] on span "Any new skills will be added to your profile." at bounding box center [347, 202] width 203 height 8
click at [316, 190] on label "Skills used — Add up to 12 skills" at bounding box center [347, 194] width 203 height 8
click at [335, 198] on span "Any new skills will be added to your profile." at bounding box center [347, 202] width 203 height 8
click at [294, 212] on span "At least one skill is required" at bounding box center [271, 214] width 51 height 5
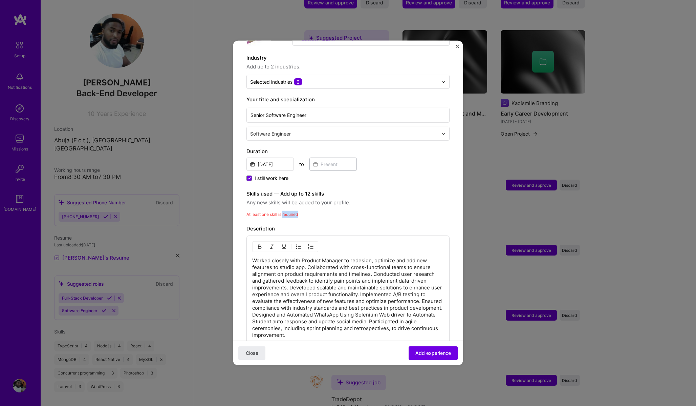
click at [294, 212] on span "At least one skill is required" at bounding box center [271, 214] width 51 height 5
click at [298, 198] on span "Any new skills will be added to your profile." at bounding box center [347, 202] width 203 height 8
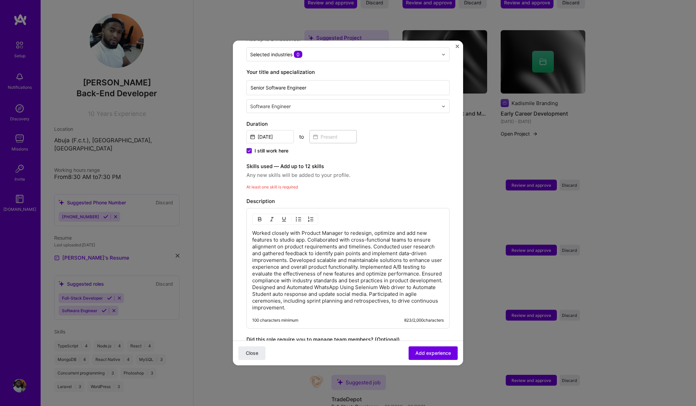
scroll to position [146, 0]
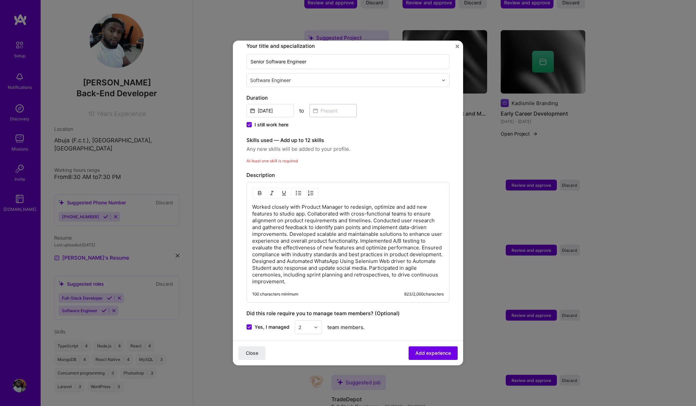
click at [306, 158] on div "Adding suggested job This job is suggested based on your LinkedIn, resume or A.…" at bounding box center [347, 159] width 203 height 503
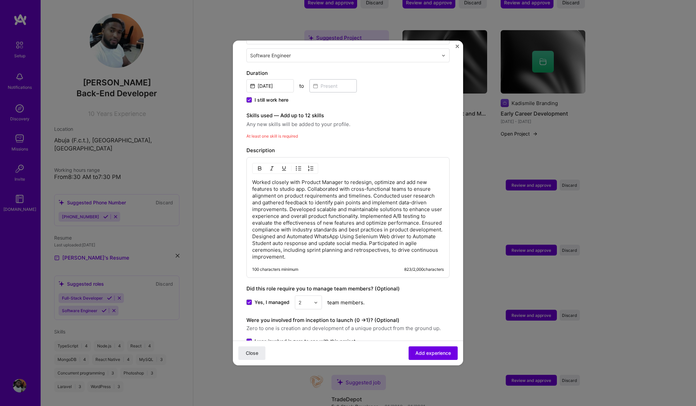
scroll to position [0, 0]
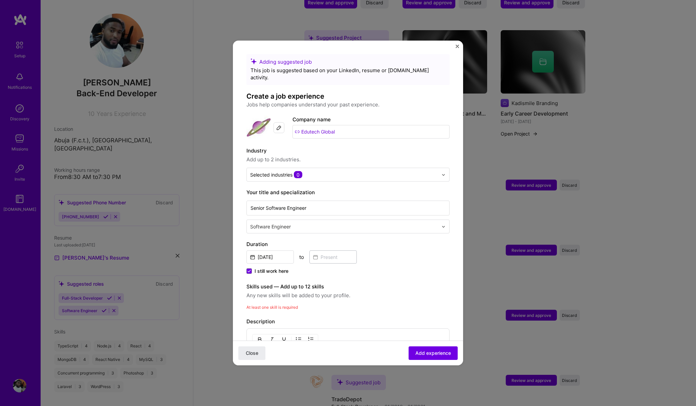
click at [276, 304] on span "At least one skill is required" at bounding box center [271, 306] width 51 height 5
click at [268, 282] on label "Skills used — Add up to 12 skills" at bounding box center [347, 286] width 203 height 8
click at [423, 350] on span "Add experience" at bounding box center [433, 352] width 36 height 7
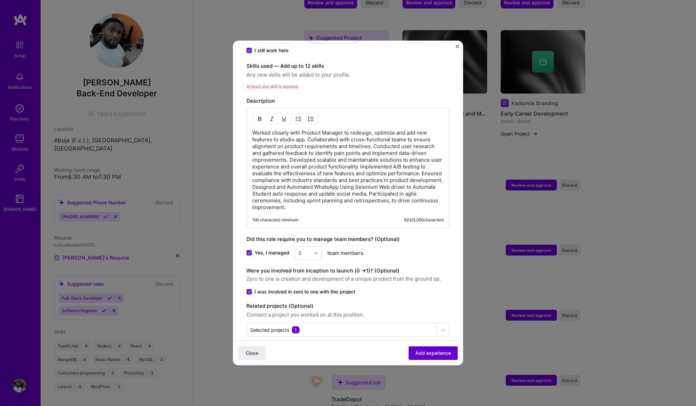
scroll to position [223, 0]
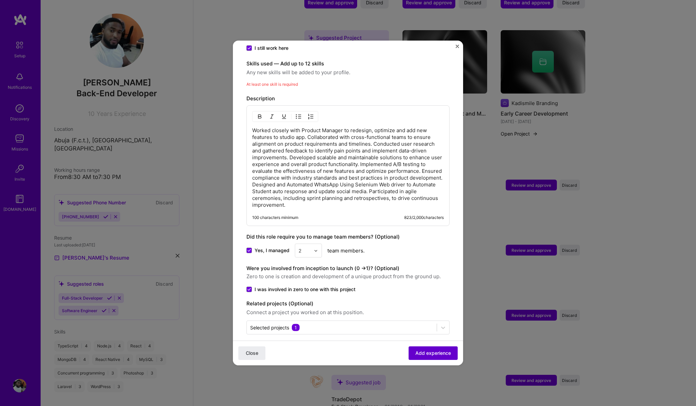
click at [422, 353] on span "Add experience" at bounding box center [433, 352] width 36 height 7
click at [256, 82] on span "At least one skill is required" at bounding box center [271, 84] width 51 height 5
click at [259, 68] on span "Any new skills will be added to your profile." at bounding box center [347, 72] width 203 height 8
click at [282, 68] on span "Any new skills will be added to your profile." at bounding box center [347, 72] width 203 height 8
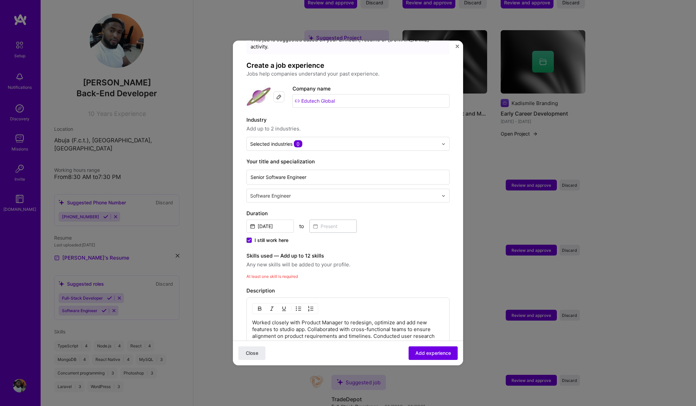
scroll to position [0, 0]
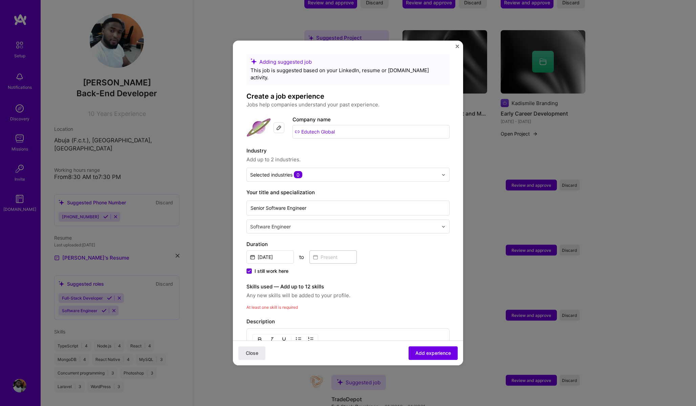
click at [267, 291] on span "Any new skills will be added to your profile." at bounding box center [347, 295] width 203 height 8
click at [311, 291] on span "Any new skills will be added to your profile." at bounding box center [347, 295] width 203 height 8
click at [289, 291] on span "Any new skills will be added to your profile." at bounding box center [347, 295] width 203 height 8
click at [256, 291] on span "Any new skills will be added to your profile." at bounding box center [347, 295] width 203 height 8
click at [250, 282] on label "Skills used — Add up to 12 skills" at bounding box center [347, 286] width 203 height 8
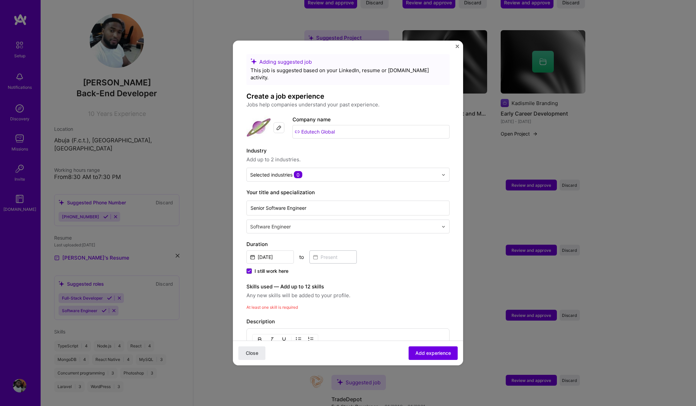
click at [251, 304] on span "At least one skill is required" at bounding box center [271, 306] width 51 height 5
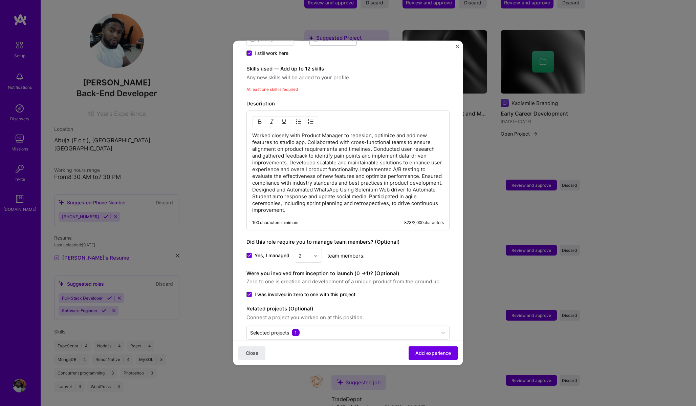
scroll to position [223, 0]
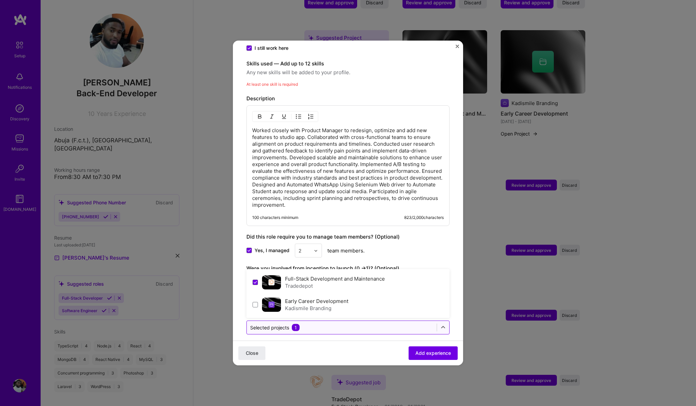
click at [302, 324] on input "text" at bounding box center [341, 327] width 183 height 7
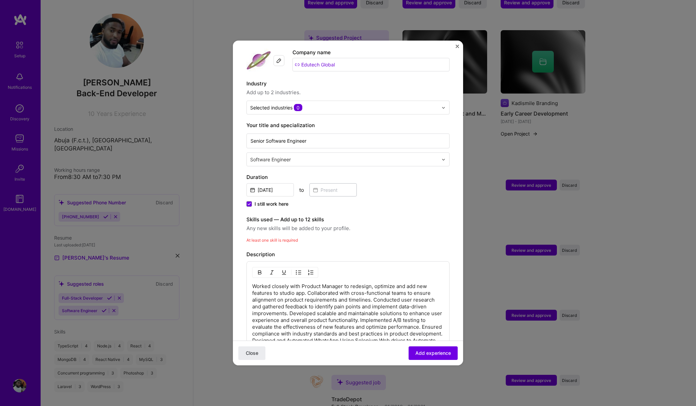
scroll to position [49, 0]
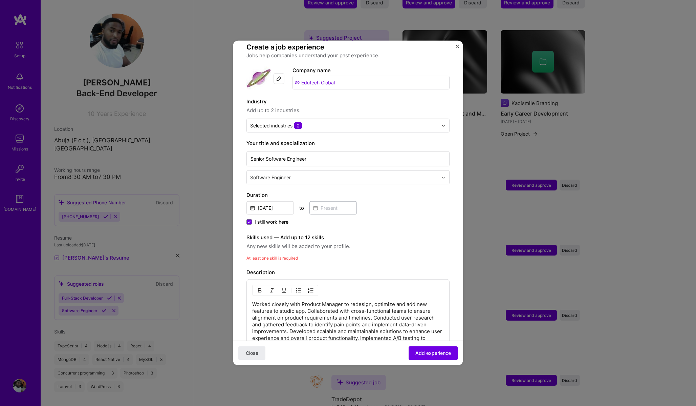
click at [291, 254] on div "Adding suggested job This job is suggested based on your LinkedIn, resume or A.…" at bounding box center [347, 256] width 203 height 503
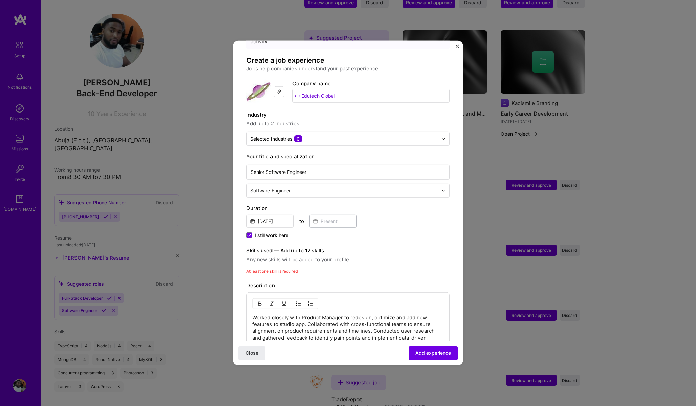
scroll to position [35, 0]
click at [282, 240] on div "Adding suggested job This job is suggested based on your LinkedIn, resume or A.…" at bounding box center [347, 271] width 203 height 503
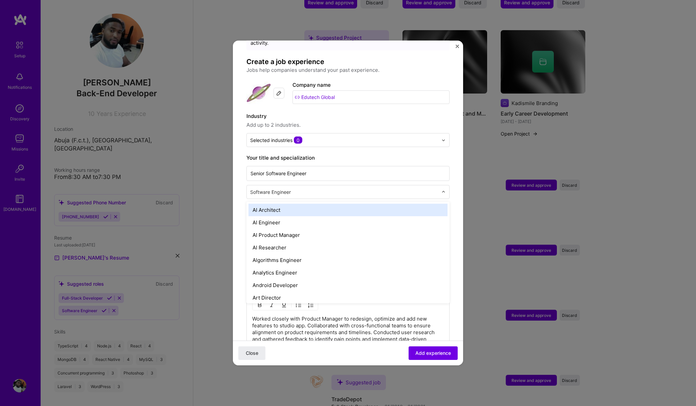
click at [282, 188] on input "text" at bounding box center [344, 191] width 189 height 7
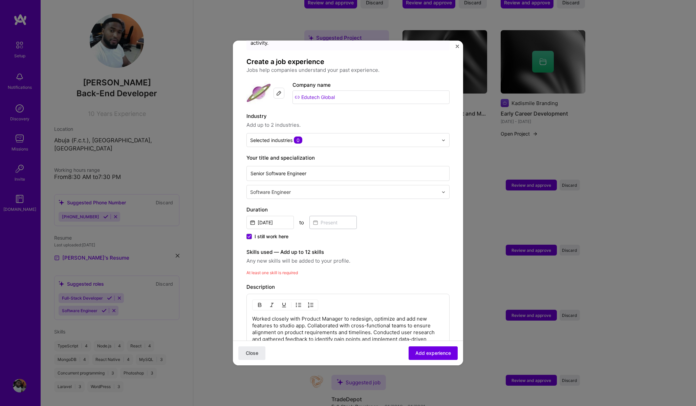
click at [238, 192] on form "Adding suggested job This job is suggested based on your LinkedIn, resume or A.…" at bounding box center [348, 290] width 230 height 541
click at [254, 356] on span "Close" at bounding box center [252, 352] width 13 height 7
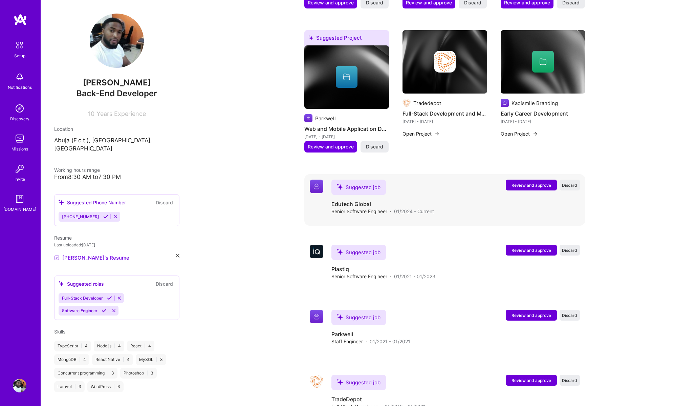
click at [536, 182] on span "Review and approve" at bounding box center [532, 185] width 40 height 6
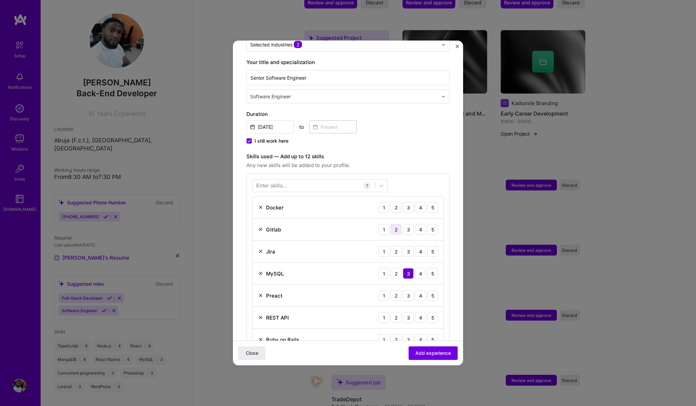
scroll to position [131, 0]
click at [410, 201] on div "3" at bounding box center [408, 206] width 11 height 11
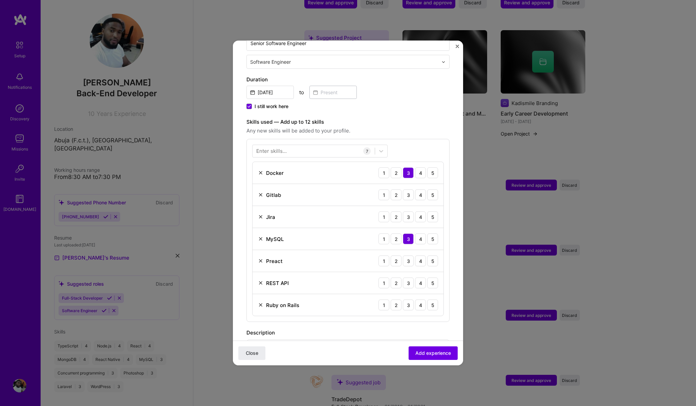
scroll to position [174, 0]
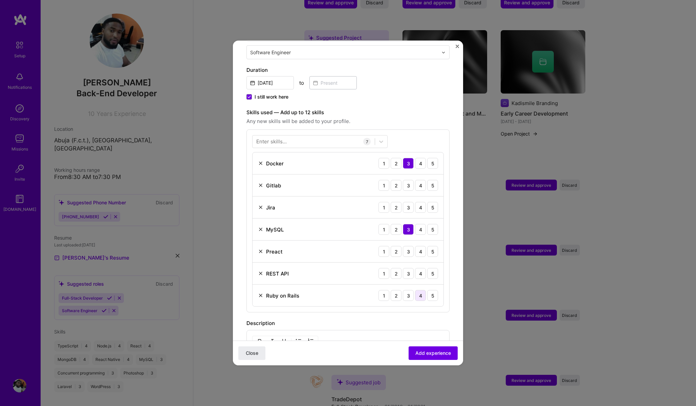
click at [422, 290] on div "4" at bounding box center [420, 295] width 11 height 11
click at [432, 269] on div "5" at bounding box center [432, 273] width 11 height 11
click at [270, 248] on div "Preact" at bounding box center [274, 251] width 17 height 7
click at [423, 248] on div "4" at bounding box center [420, 251] width 11 height 11
click at [421, 202] on div "4" at bounding box center [420, 207] width 11 height 11
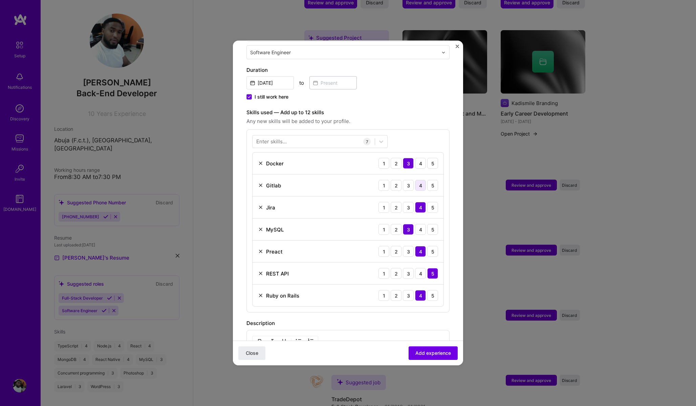
click at [423, 180] on div "4" at bounding box center [420, 185] width 11 height 11
click at [428, 351] on span "Add experience" at bounding box center [433, 352] width 36 height 7
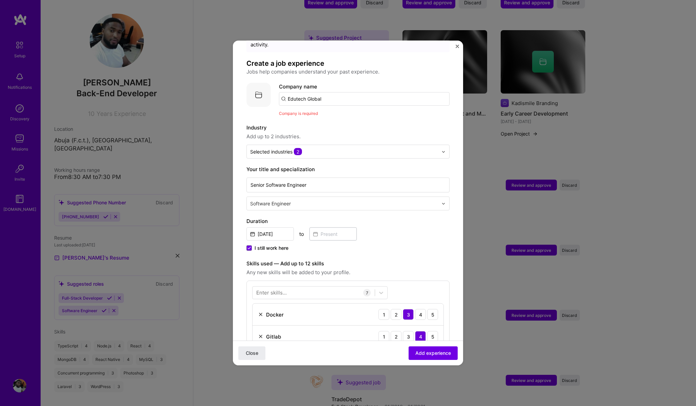
scroll to position [0, 0]
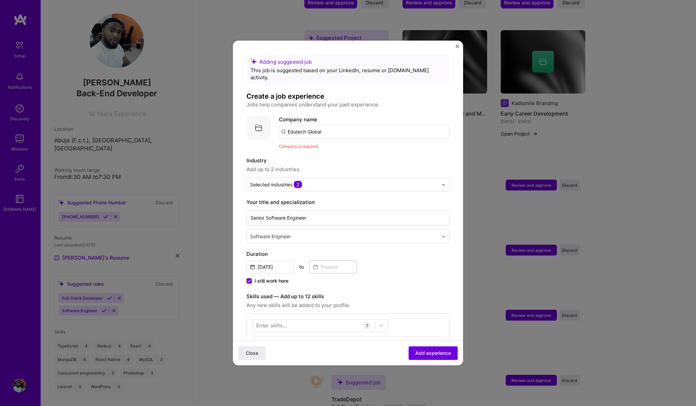
click at [333, 125] on input "Edutech Global" at bounding box center [364, 132] width 171 height 14
type input "Edutech Global"
click at [332, 145] on div "Edutech Global" at bounding box center [338, 151] width 43 height 12
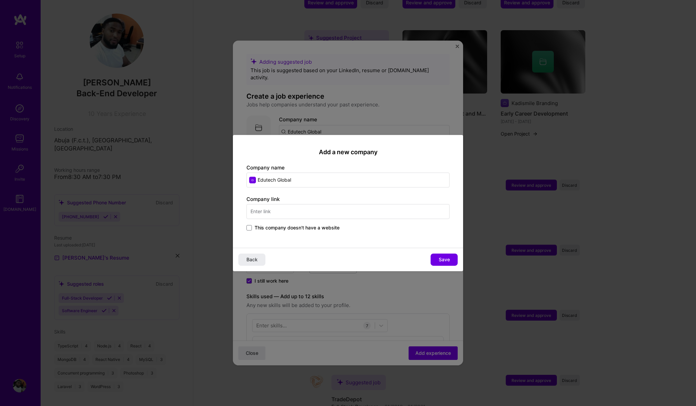
click at [286, 210] on input "text" at bounding box center [347, 211] width 203 height 15
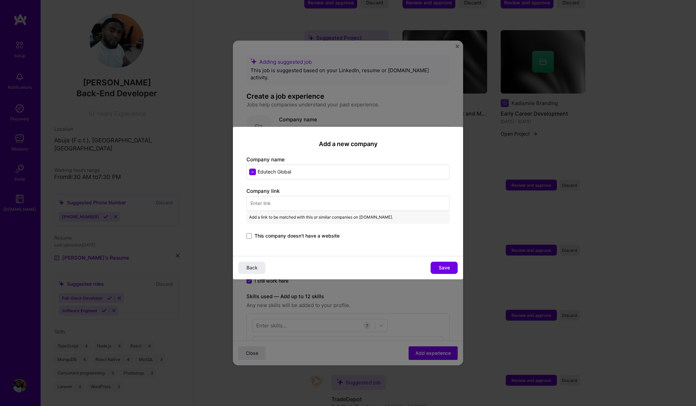
paste input "https://edutech.global/"
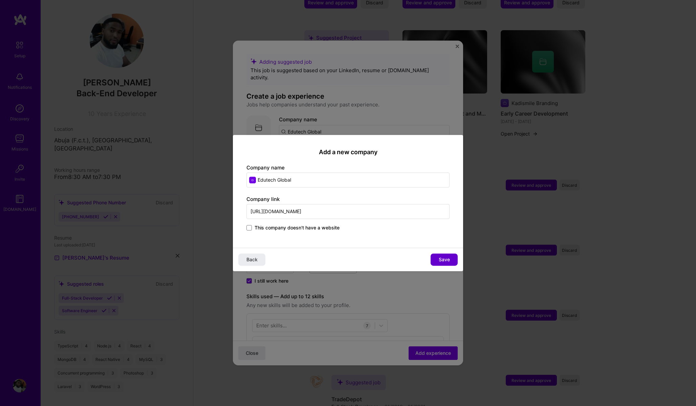
type input "https://edutech.global/"
click at [436, 259] on button "Save" at bounding box center [444, 259] width 27 height 12
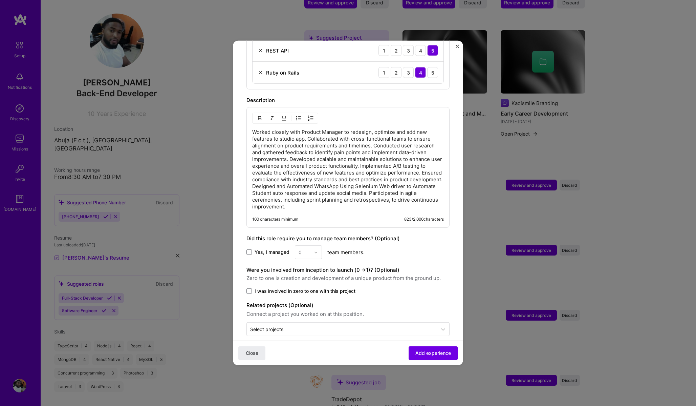
scroll to position [408, 0]
click at [315, 243] on div "0" at bounding box center [308, 250] width 27 height 14
click at [315, 244] on div "0" at bounding box center [308, 250] width 27 height 14
click at [249, 248] on span at bounding box center [248, 250] width 5 height 5
click at [0, 0] on input "Yes, I managed" at bounding box center [0, 0] width 0 height 0
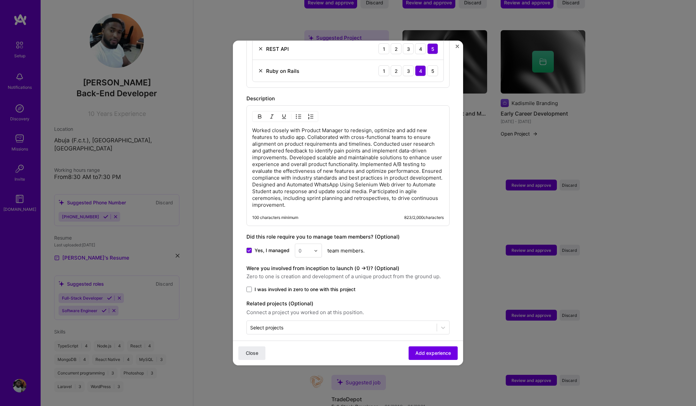
click at [318, 244] on div at bounding box center [318, 250] width 8 height 13
click at [307, 275] on div "2" at bounding box center [308, 281] width 23 height 13
click at [250, 286] on span at bounding box center [248, 288] width 5 height 5
click at [0, 0] on input "I was involved in zero to one with this project" at bounding box center [0, 0] width 0 height 0
click at [389, 324] on input "text" at bounding box center [341, 327] width 183 height 7
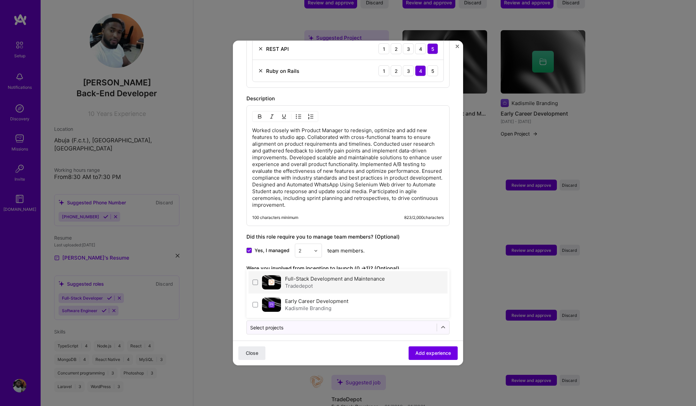
click at [344, 282] on div "Tradedepot" at bounding box center [335, 285] width 100 height 7
click at [387, 353] on div "Close Add experience" at bounding box center [348, 352] width 230 height 25
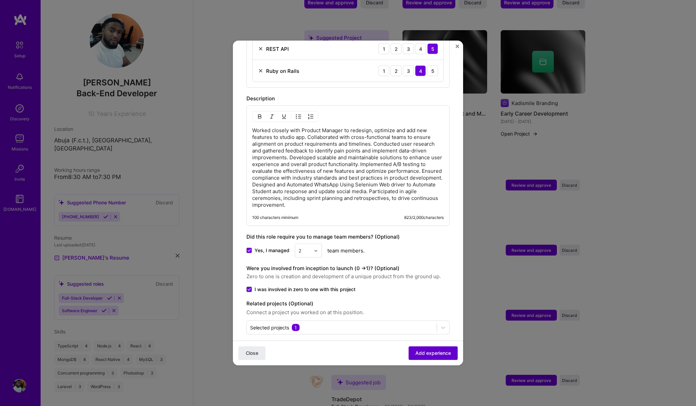
click at [445, 356] on span "Add experience" at bounding box center [433, 352] width 36 height 7
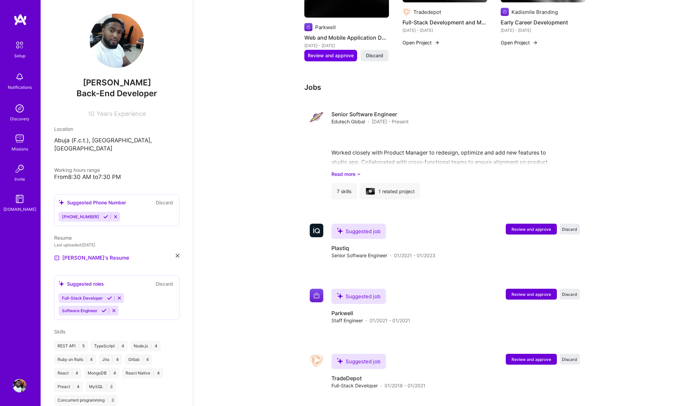
scroll to position [662, 0]
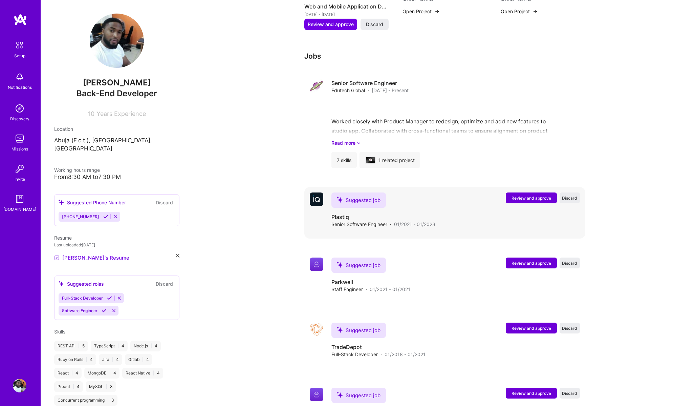
click at [531, 195] on span "Review and approve" at bounding box center [532, 198] width 40 height 6
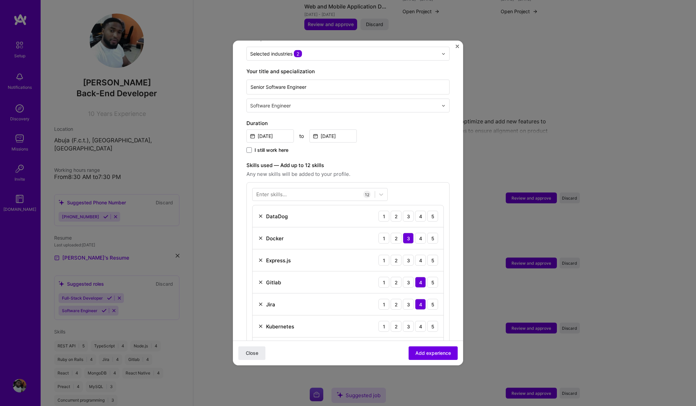
scroll to position [125, 0]
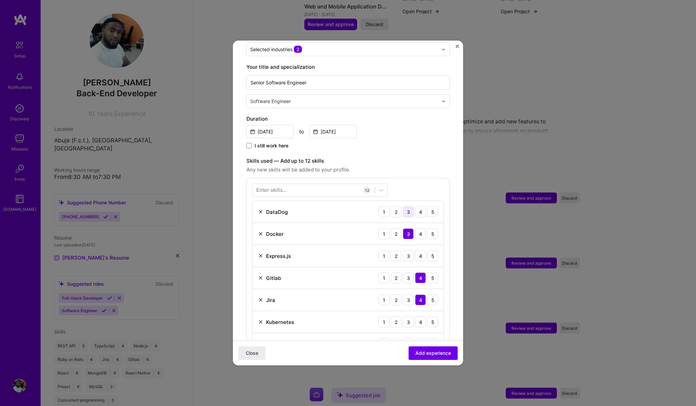
click at [411, 206] on div "3" at bounding box center [408, 211] width 11 height 11
click at [428, 250] on div "5" at bounding box center [432, 255] width 11 height 11
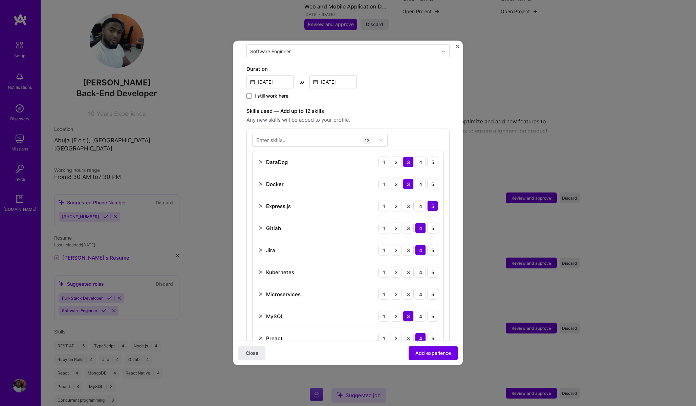
scroll to position [181, 0]
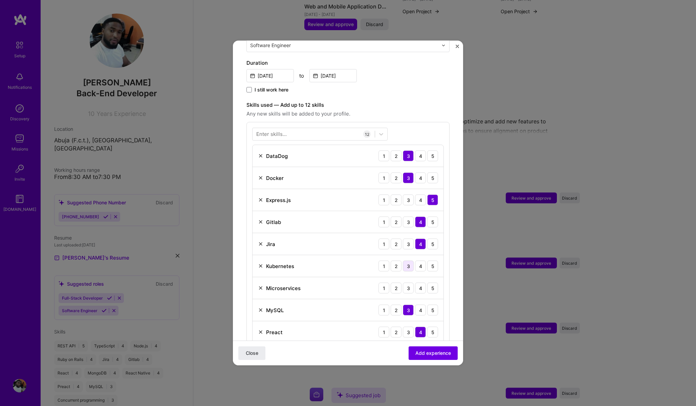
click at [408, 261] on div "3" at bounding box center [408, 265] width 11 height 11
click at [424, 282] on div "4" at bounding box center [420, 287] width 11 height 11
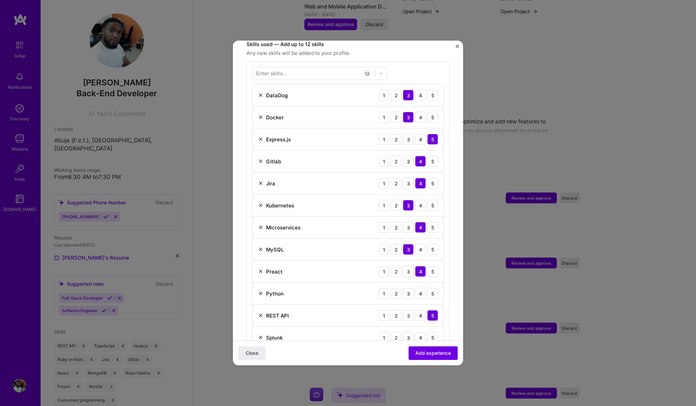
scroll to position [244, 0]
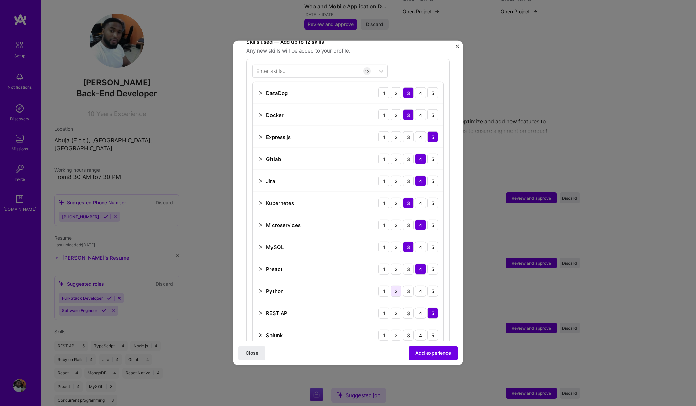
click at [398, 285] on div "2" at bounding box center [396, 290] width 11 height 11
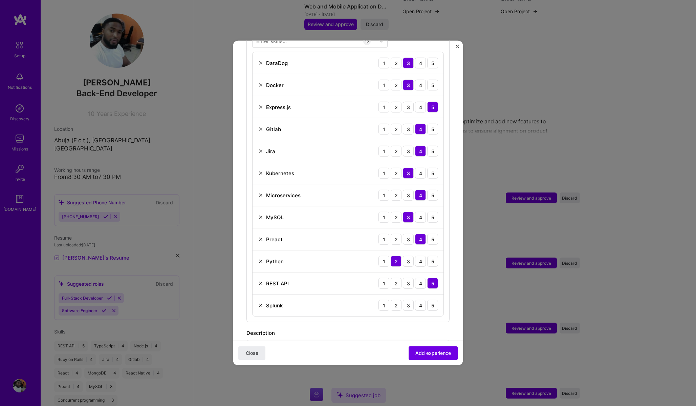
scroll to position [294, 0]
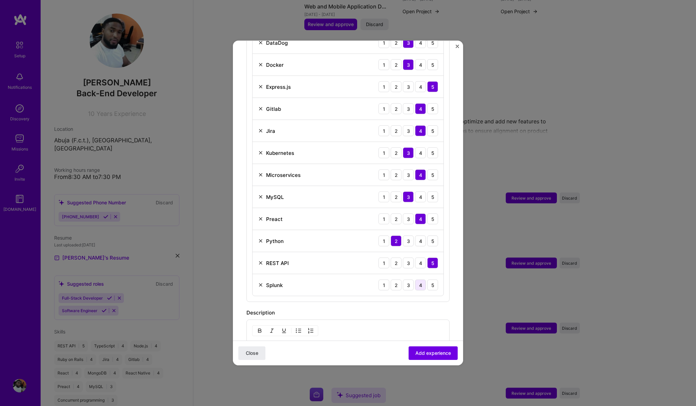
click at [420, 279] on div "4" at bounding box center [420, 284] width 11 height 11
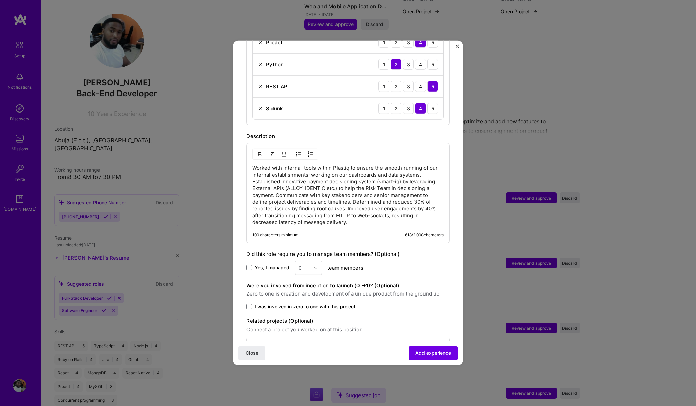
scroll to position [488, 0]
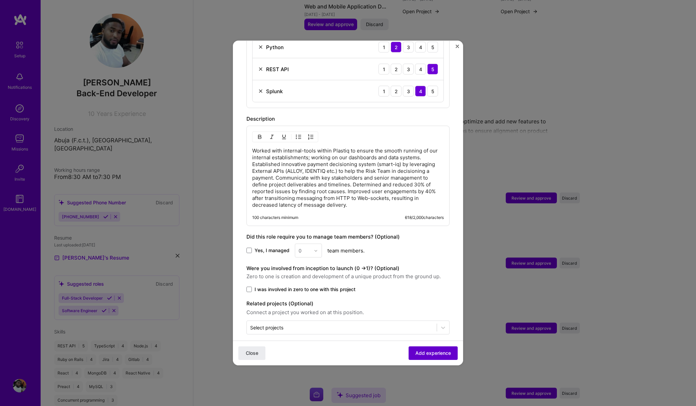
click at [434, 352] on span "Add experience" at bounding box center [433, 352] width 36 height 7
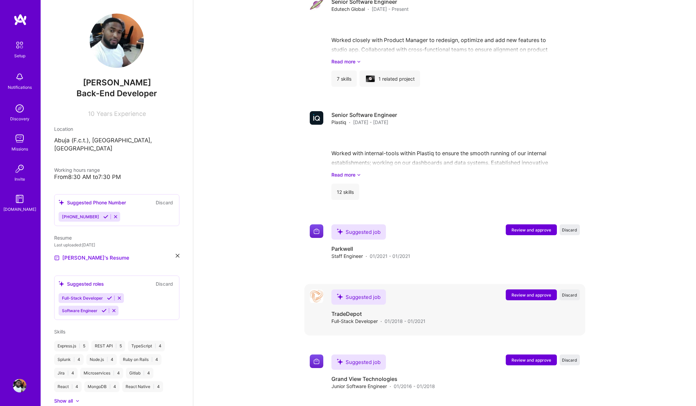
scroll to position [742, 0]
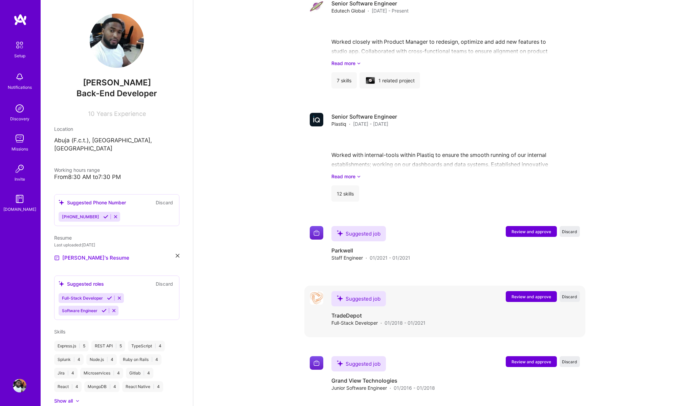
click at [529, 294] on span "Review and approve" at bounding box center [532, 297] width 40 height 6
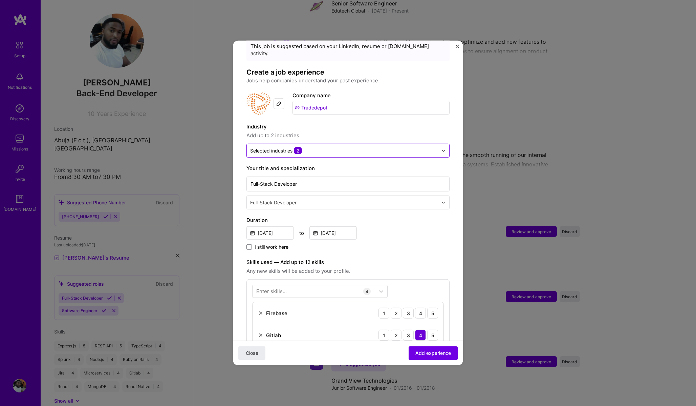
scroll to position [40, 0]
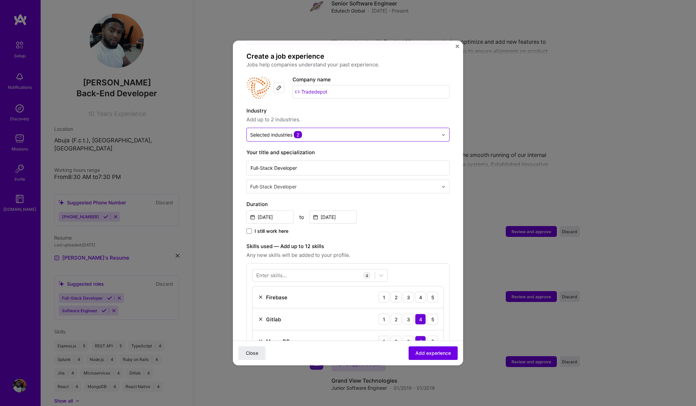
click at [320, 131] on input "text" at bounding box center [344, 134] width 188 height 7
click at [320, 131] on div at bounding box center [344, 134] width 188 height 8
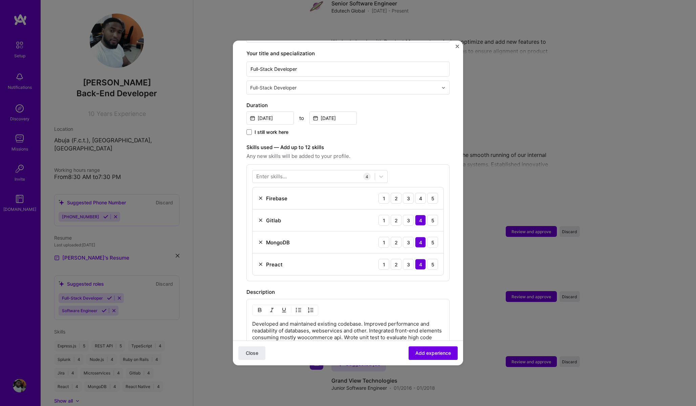
scroll to position [139, 0]
click at [417, 192] on div "4" at bounding box center [420, 197] width 11 height 11
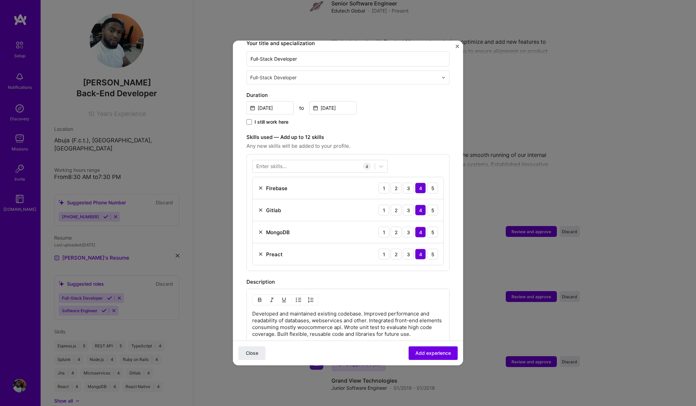
scroll to position [157, 0]
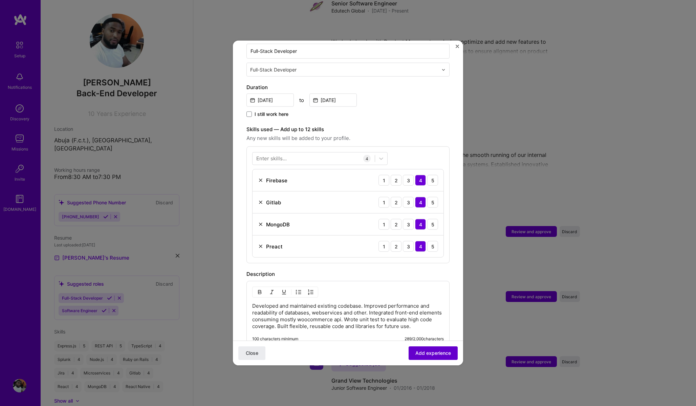
click at [427, 353] on span "Add experience" at bounding box center [433, 352] width 36 height 7
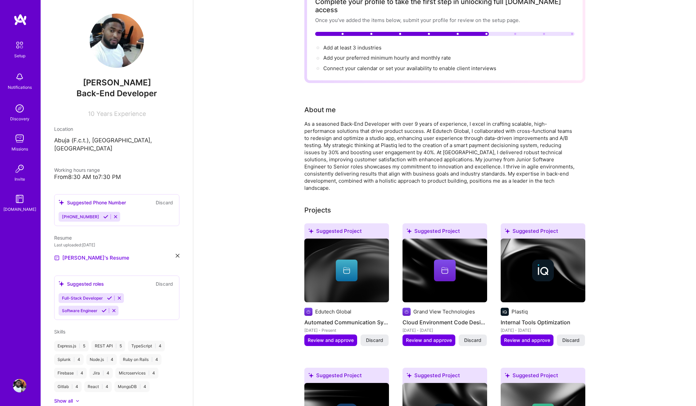
scroll to position [0, 0]
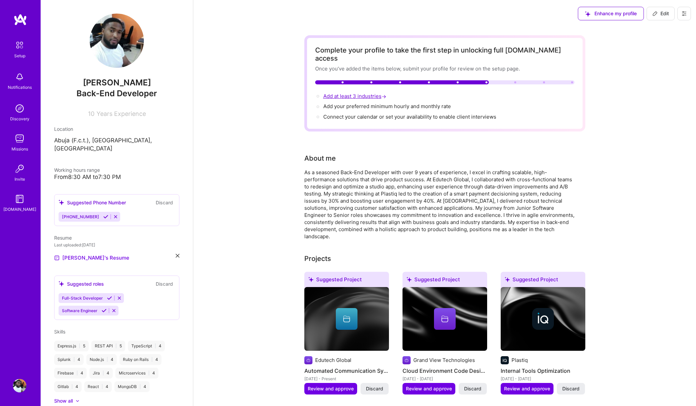
click at [359, 93] on span "Add at least 3 industries →" at bounding box center [355, 96] width 64 height 6
select select "US"
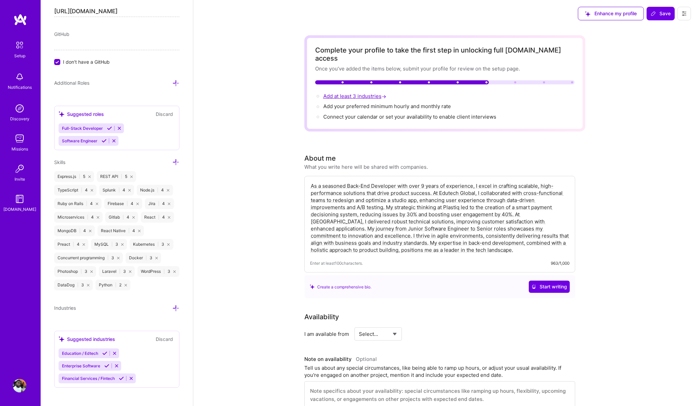
scroll to position [428, 0]
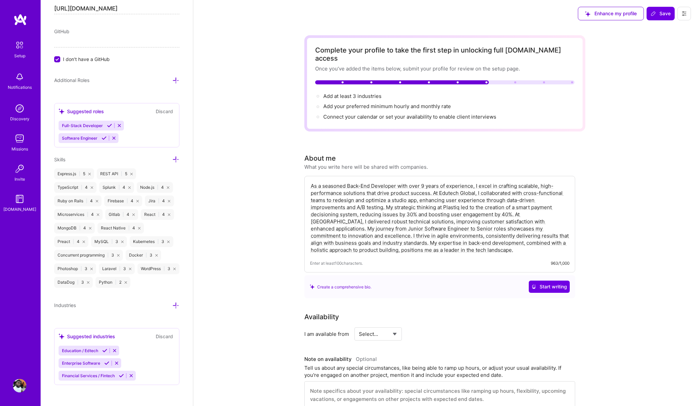
click at [58, 59] on input "I don't have a GitHub" at bounding box center [58, 60] width 6 height 6
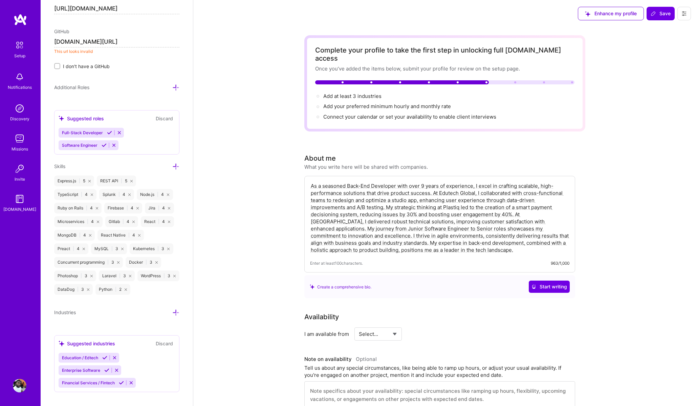
click at [55, 41] on input "github.com/kadismile" at bounding box center [116, 42] width 125 height 11
click at [91, 40] on input "https://https:github.com/kadismile" at bounding box center [116, 42] width 125 height 11
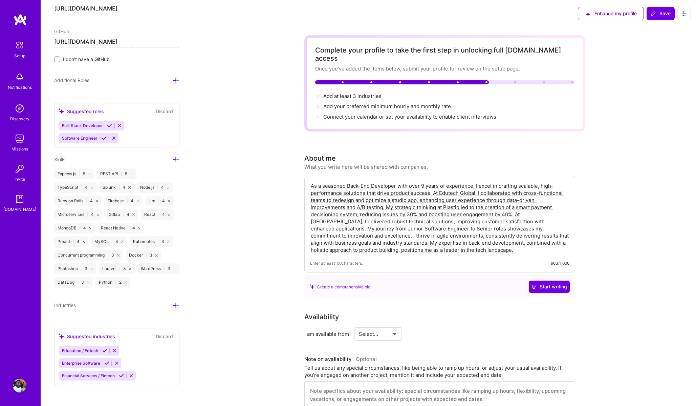
type input "[URL][DOMAIN_NAME]"
click at [176, 80] on icon at bounding box center [175, 80] width 7 height 7
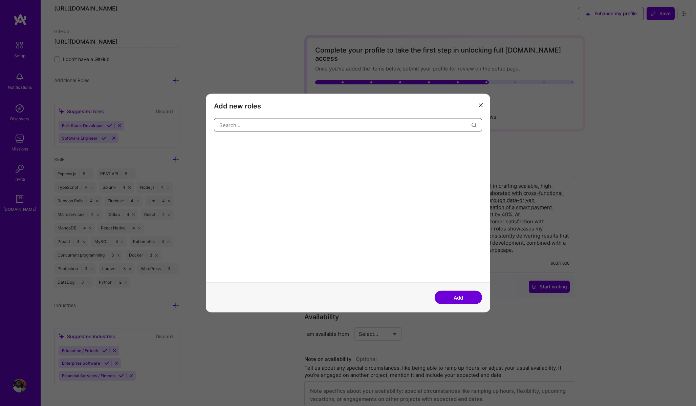
click at [235, 126] on input "modal" at bounding box center [345, 124] width 252 height 17
type input "Ai"
click at [273, 150] on div "AI Engineer" at bounding box center [272, 145] width 34 height 11
click at [468, 295] on button "Add" at bounding box center [458, 298] width 47 height 14
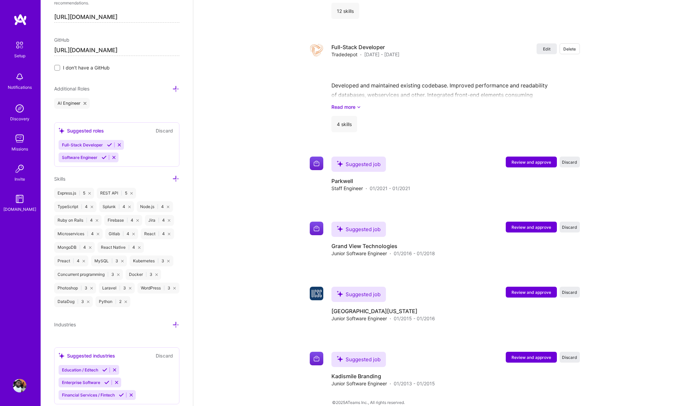
scroll to position [438, 0]
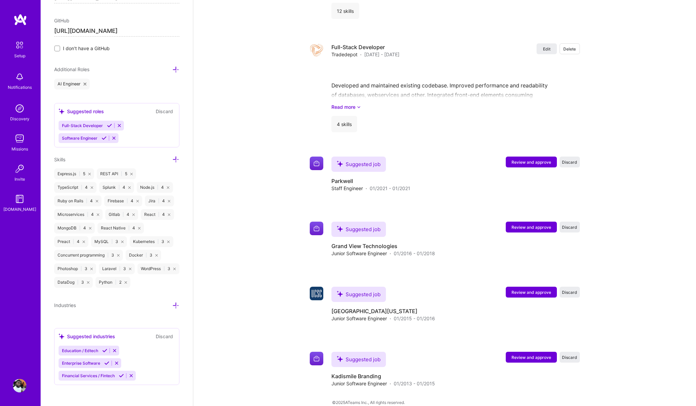
click at [23, 385] on img at bounding box center [20, 386] width 14 height 14
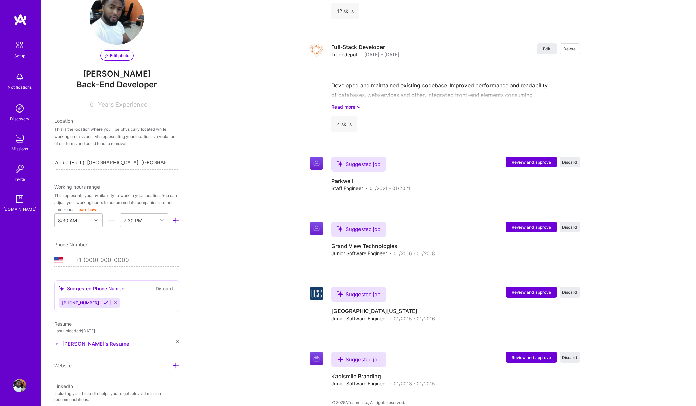
scroll to position [28, 0]
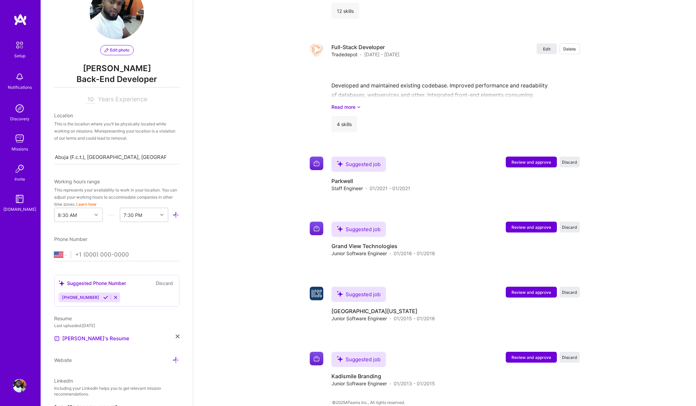
click at [100, 254] on input "tel" at bounding box center [127, 255] width 104 height 20
type input "[PHONE_NUMBER]"
select select "NG"
click at [151, 238] on div "Phone Number" at bounding box center [116, 238] width 125 height 7
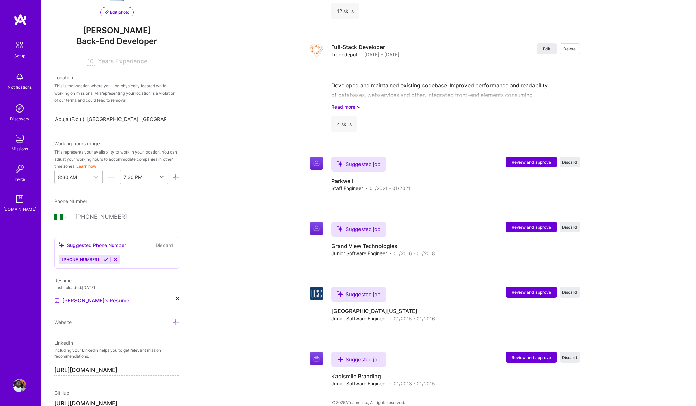
scroll to position [81, 0]
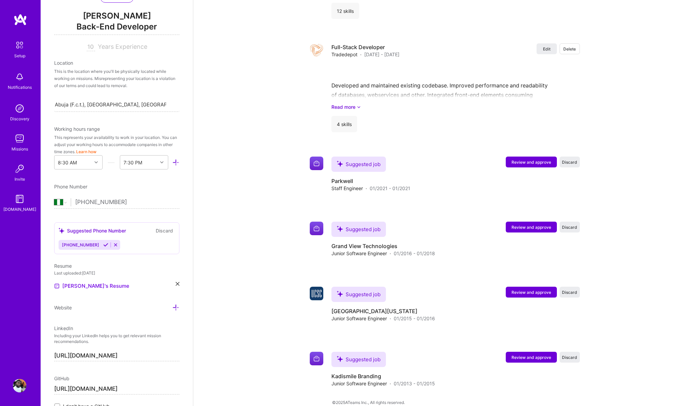
click at [82, 309] on div "Website" at bounding box center [116, 307] width 125 height 8
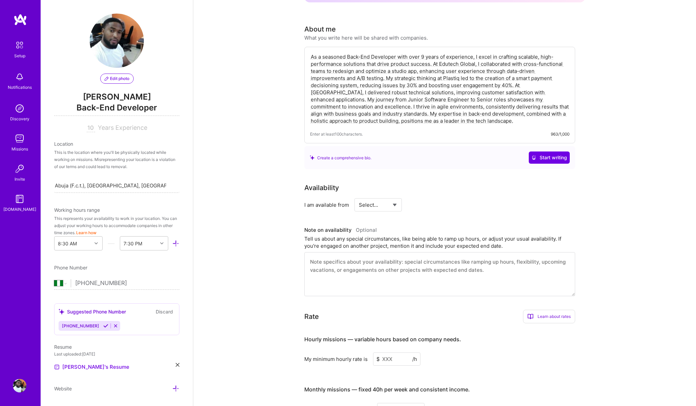
scroll to position [0, 0]
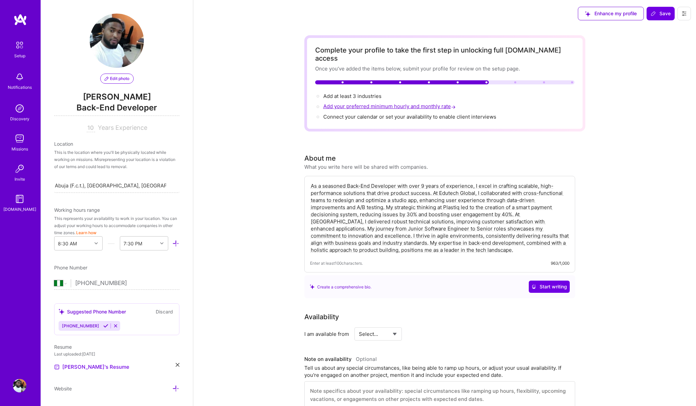
click at [377, 103] on span "Add your preferred minimum hourly and monthly rate →" at bounding box center [390, 106] width 134 height 6
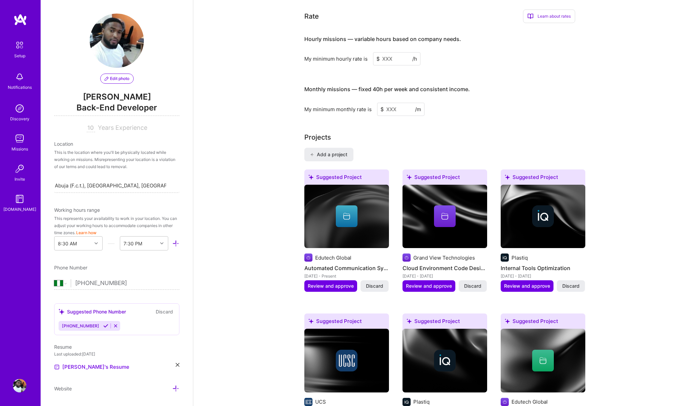
scroll to position [430, 0]
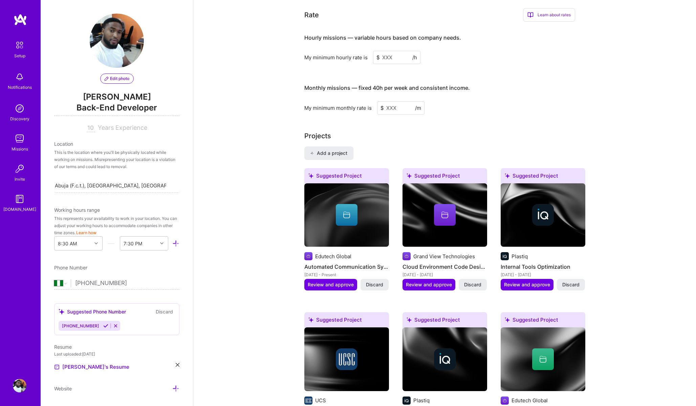
click at [392, 53] on input at bounding box center [396, 57] width 47 height 13
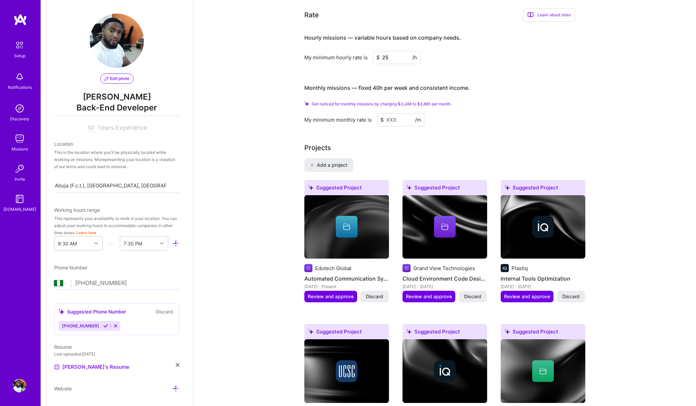
type input "25"
click at [449, 51] on div "My minimum hourly rate is $ 25 /h" at bounding box center [439, 57] width 271 height 13
click at [391, 113] on input at bounding box center [400, 119] width 47 height 13
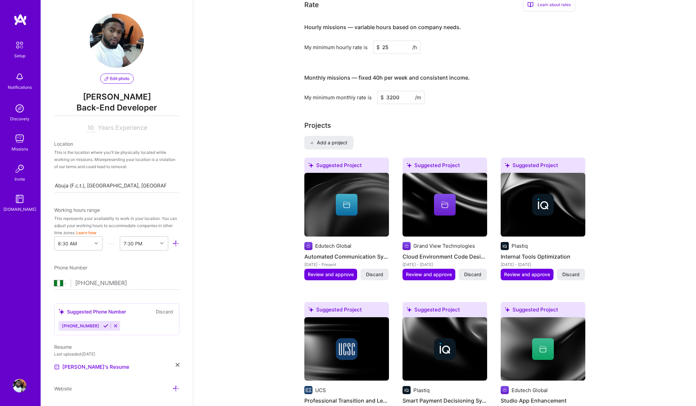
type input "3200"
click at [475, 125] on div "Projects Add a project Suggested Project Edutech Global Automated Communication…" at bounding box center [444, 348] width 281 height 456
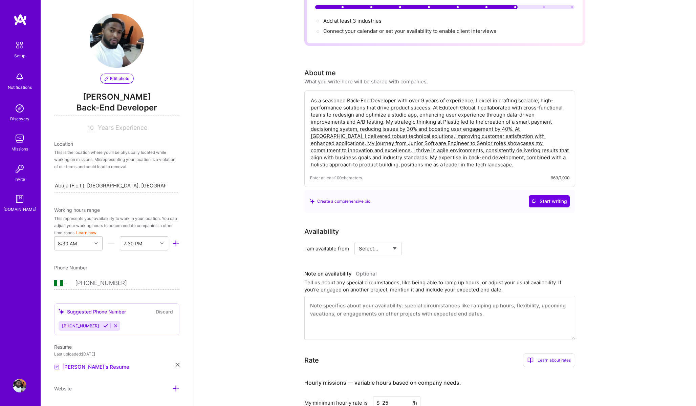
scroll to position [0, 0]
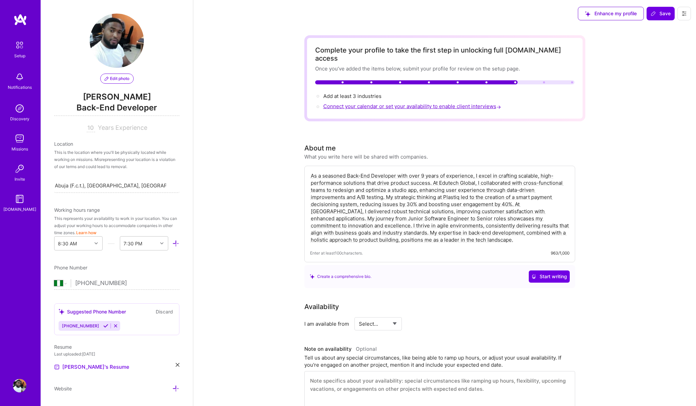
click at [360, 103] on span "Connect your calendar or set your availability to enable client interviews →" at bounding box center [412, 106] width 179 height 6
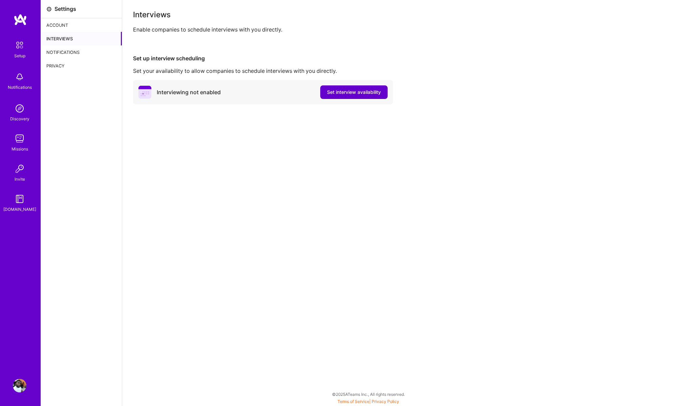
click at [342, 94] on span "Set interview availability" at bounding box center [354, 92] width 54 height 7
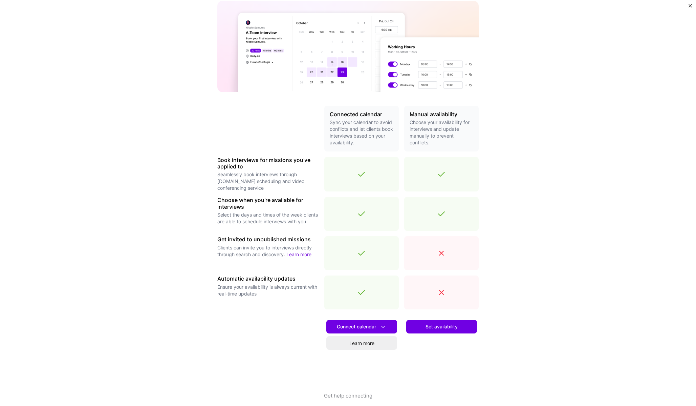
scroll to position [69, 0]
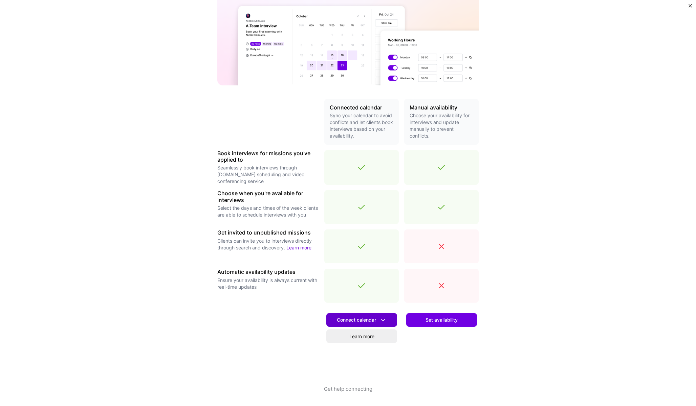
click at [354, 318] on span "Connect calendar" at bounding box center [362, 319] width 50 height 7
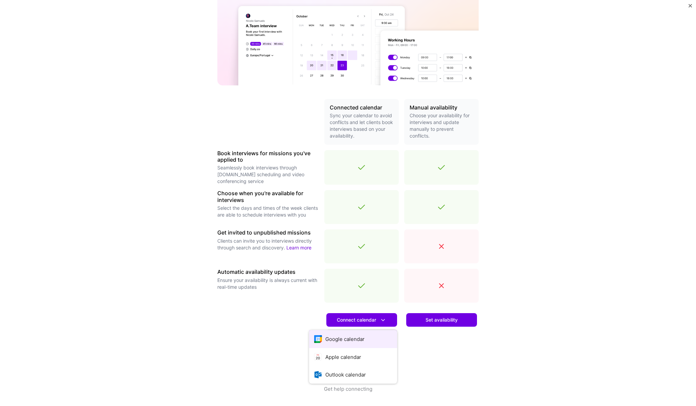
click at [349, 337] on button "Google calendar" at bounding box center [353, 339] width 88 height 18
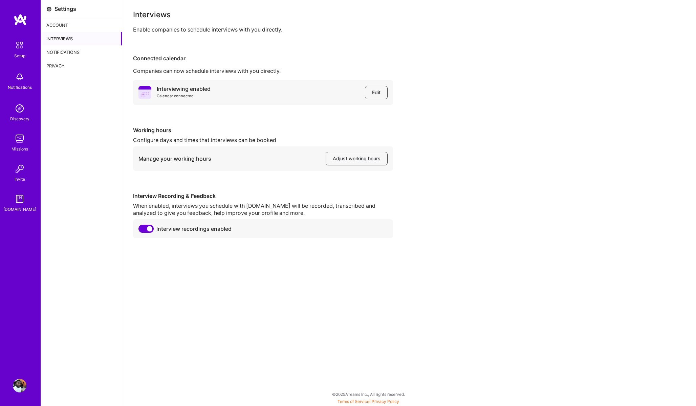
click at [64, 40] on div "Interviews" at bounding box center [81, 39] width 81 height 14
click at [16, 55] on div "Setup" at bounding box center [19, 55] width 11 height 7
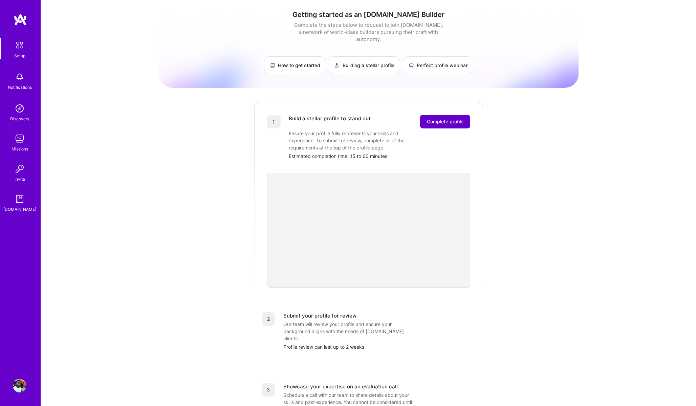
click at [433, 118] on span "Complete profile" at bounding box center [445, 121] width 37 height 7
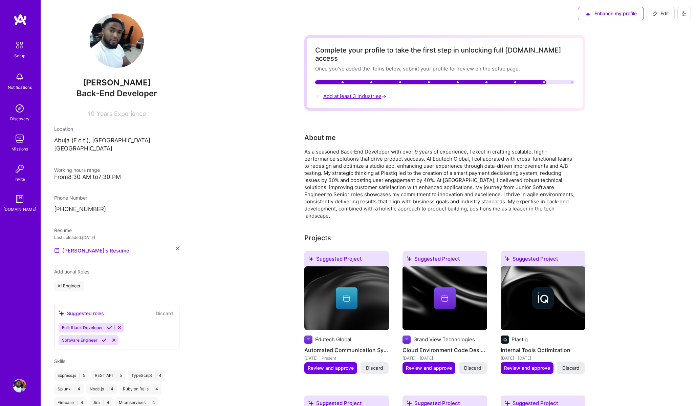
click at [362, 93] on span "Add at least 3 industries →" at bounding box center [355, 96] width 64 height 6
select select "NG"
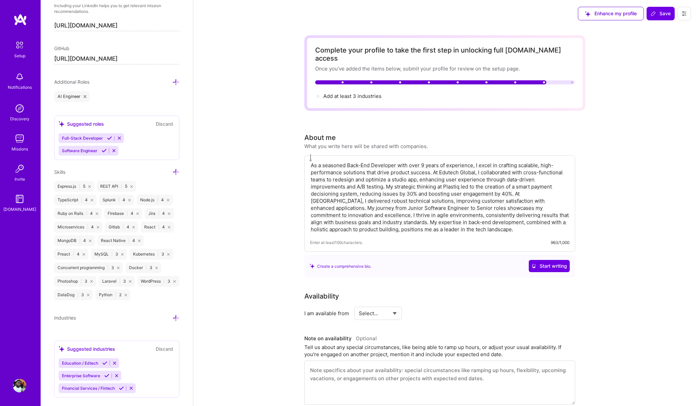
scroll to position [383, 0]
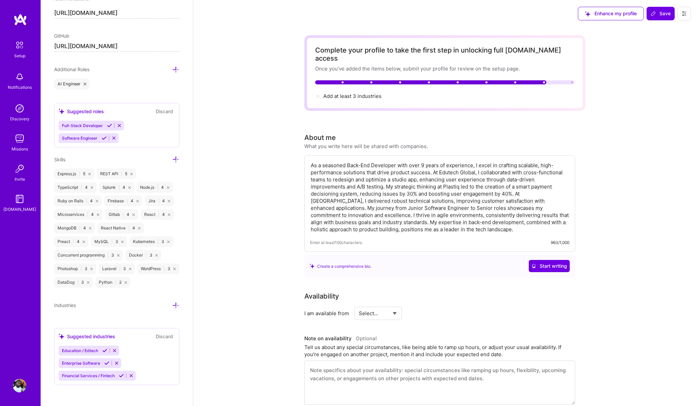
click at [177, 303] on icon at bounding box center [175, 305] width 7 height 7
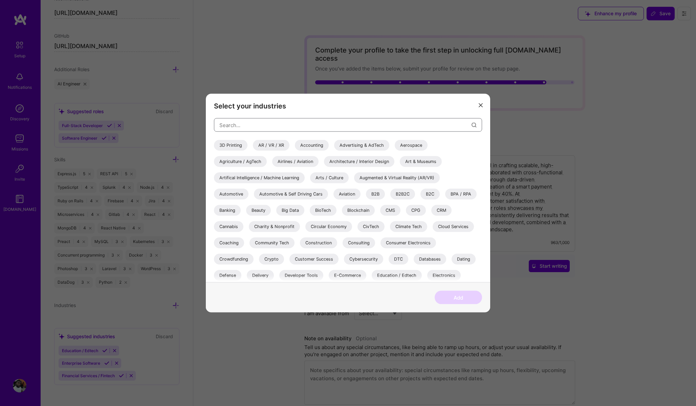
click at [255, 128] on input "modal" at bounding box center [345, 124] width 252 height 17
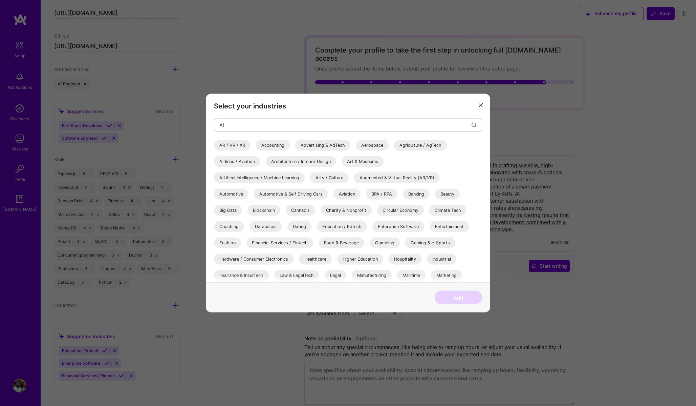
click at [258, 177] on div "Artifical Intelligence / Machine Learning" at bounding box center [259, 177] width 91 height 11
drag, startPoint x: 239, startPoint y: 127, endPoint x: 210, endPoint y: 125, distance: 28.5
click at [210, 125] on div "Select your industries Ai AR / VR / XR Accounting Advertising & AdTech Aerospac…" at bounding box center [348, 188] width 284 height 188
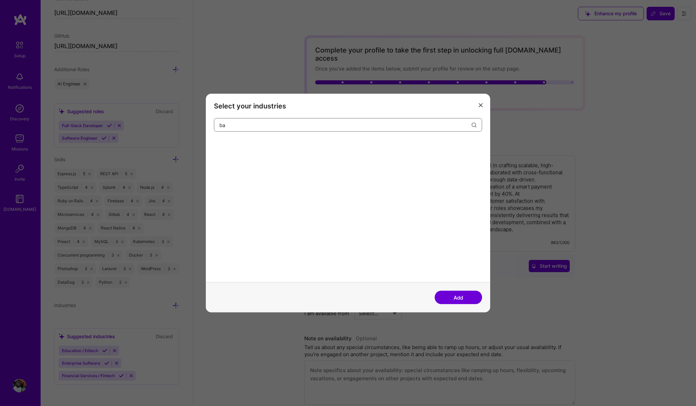
type input "b"
type input "f"
type input "b2"
click at [247, 146] on div "B2B2C" at bounding box center [250, 145] width 25 height 11
click at [451, 297] on button "Add" at bounding box center [458, 298] width 47 height 14
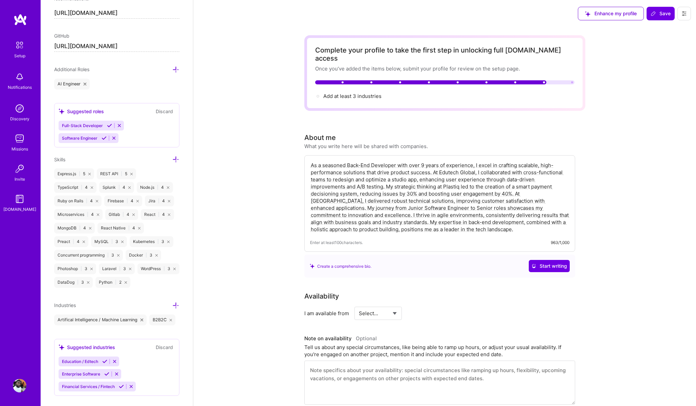
click at [176, 305] on icon at bounding box center [175, 305] width 7 height 7
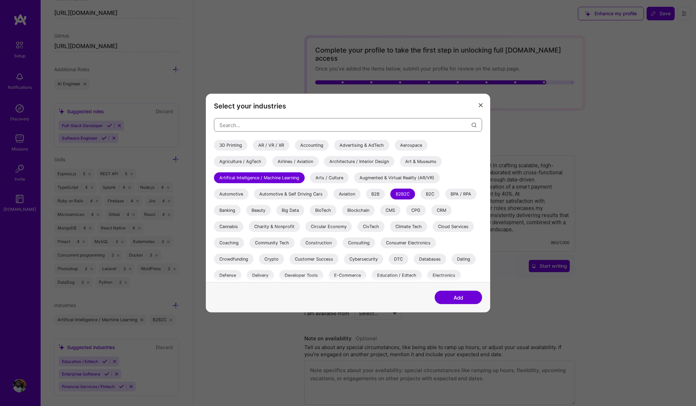
click at [252, 127] on input "modal" at bounding box center [345, 124] width 252 height 17
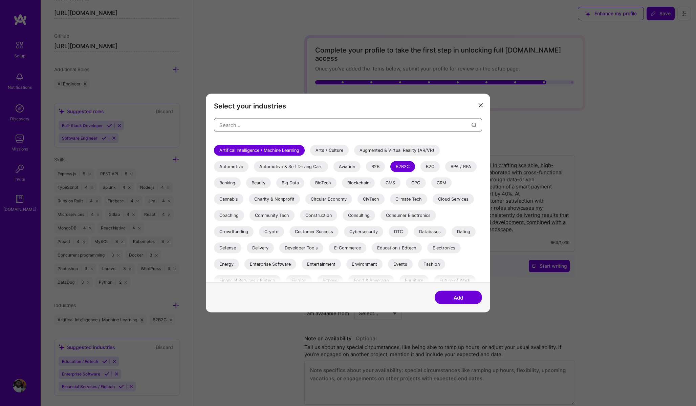
scroll to position [28, 0]
click at [345, 247] on div "E-Commerce" at bounding box center [348, 247] width 38 height 11
click at [456, 297] on button "Add" at bounding box center [458, 298] width 47 height 14
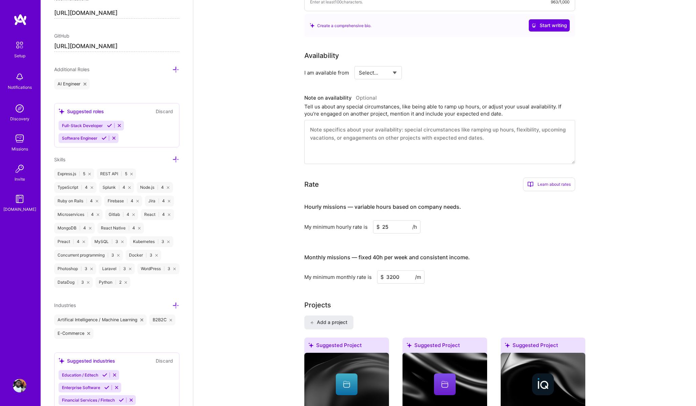
scroll to position [0, 0]
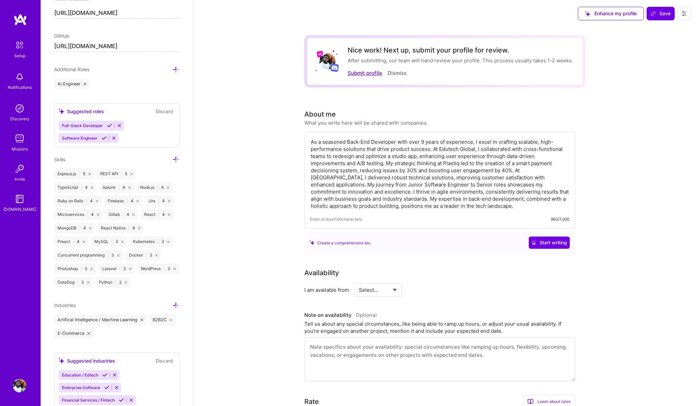
click at [364, 74] on button "Submit profile" at bounding box center [365, 72] width 35 height 7
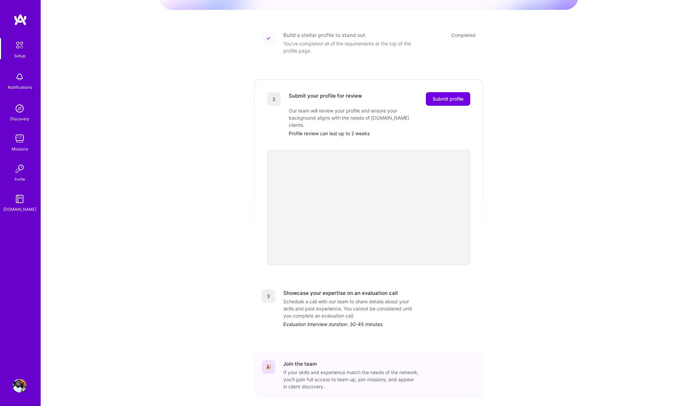
scroll to position [93, 0]
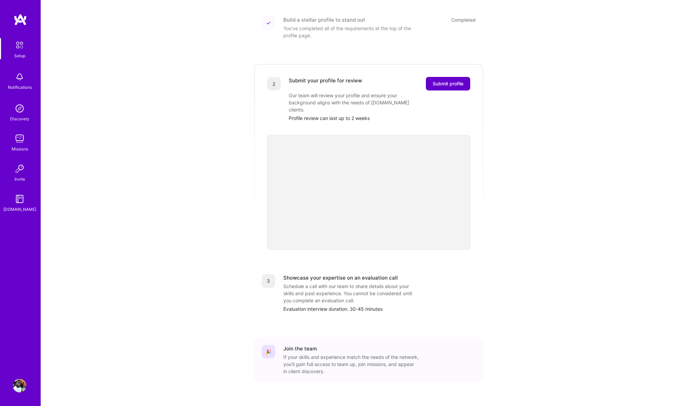
click at [453, 80] on span "Submit profile" at bounding box center [448, 83] width 31 height 7
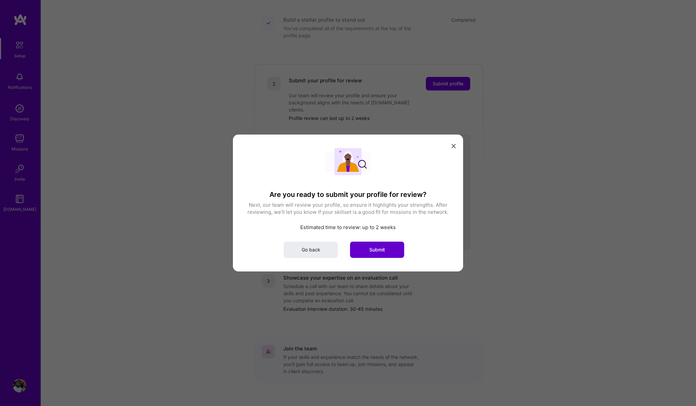
click at [381, 244] on button "Submit" at bounding box center [377, 249] width 54 height 16
